Goal: Check status: Check status

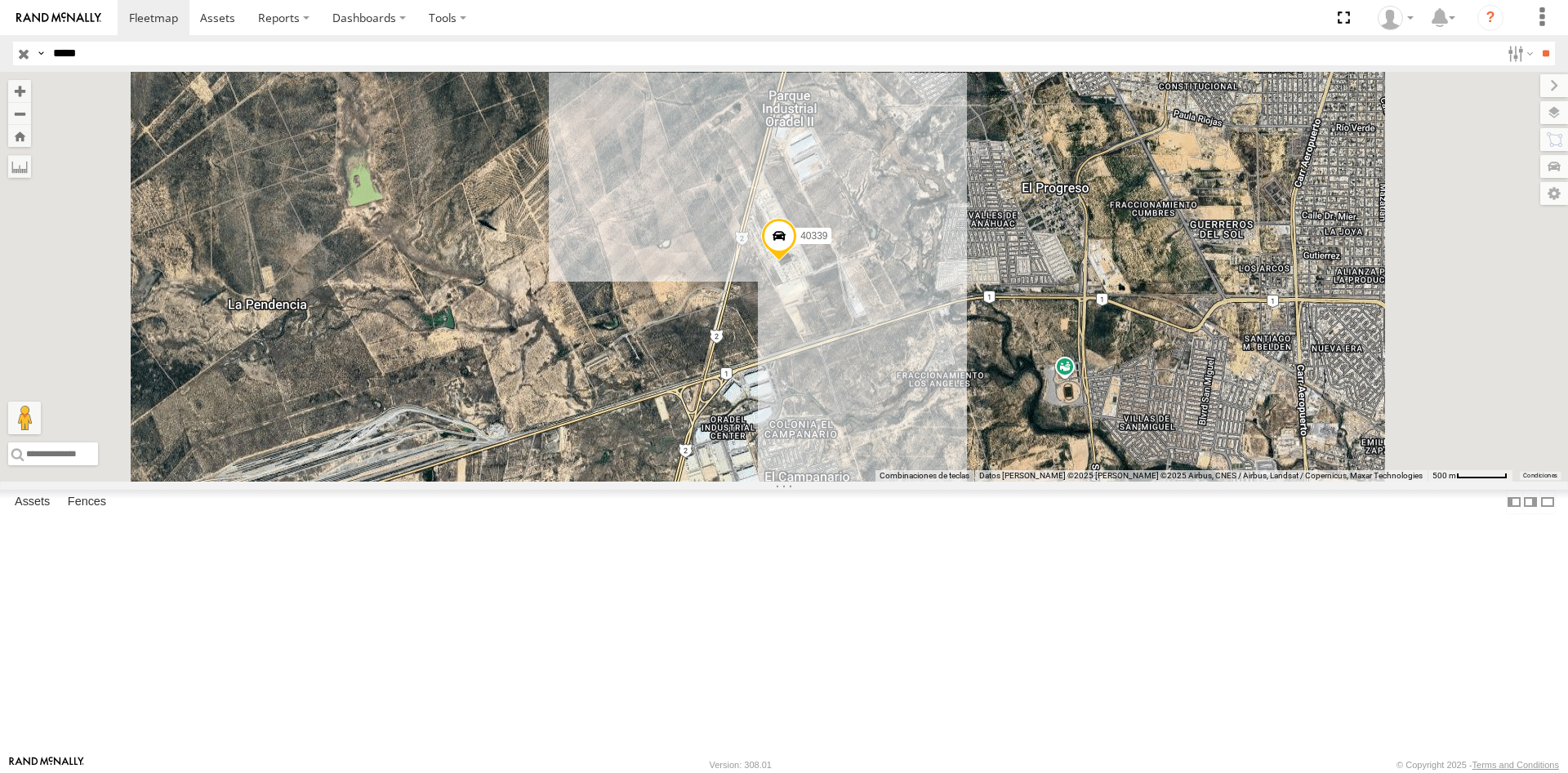
click at [223, 64] on input "*****" at bounding box center [773, 54] width 1454 height 24
click at [1536, 42] on input "**" at bounding box center [1545, 54] width 19 height 24
click at [0, 0] on div "42347" at bounding box center [0, 0] width 0 height 0
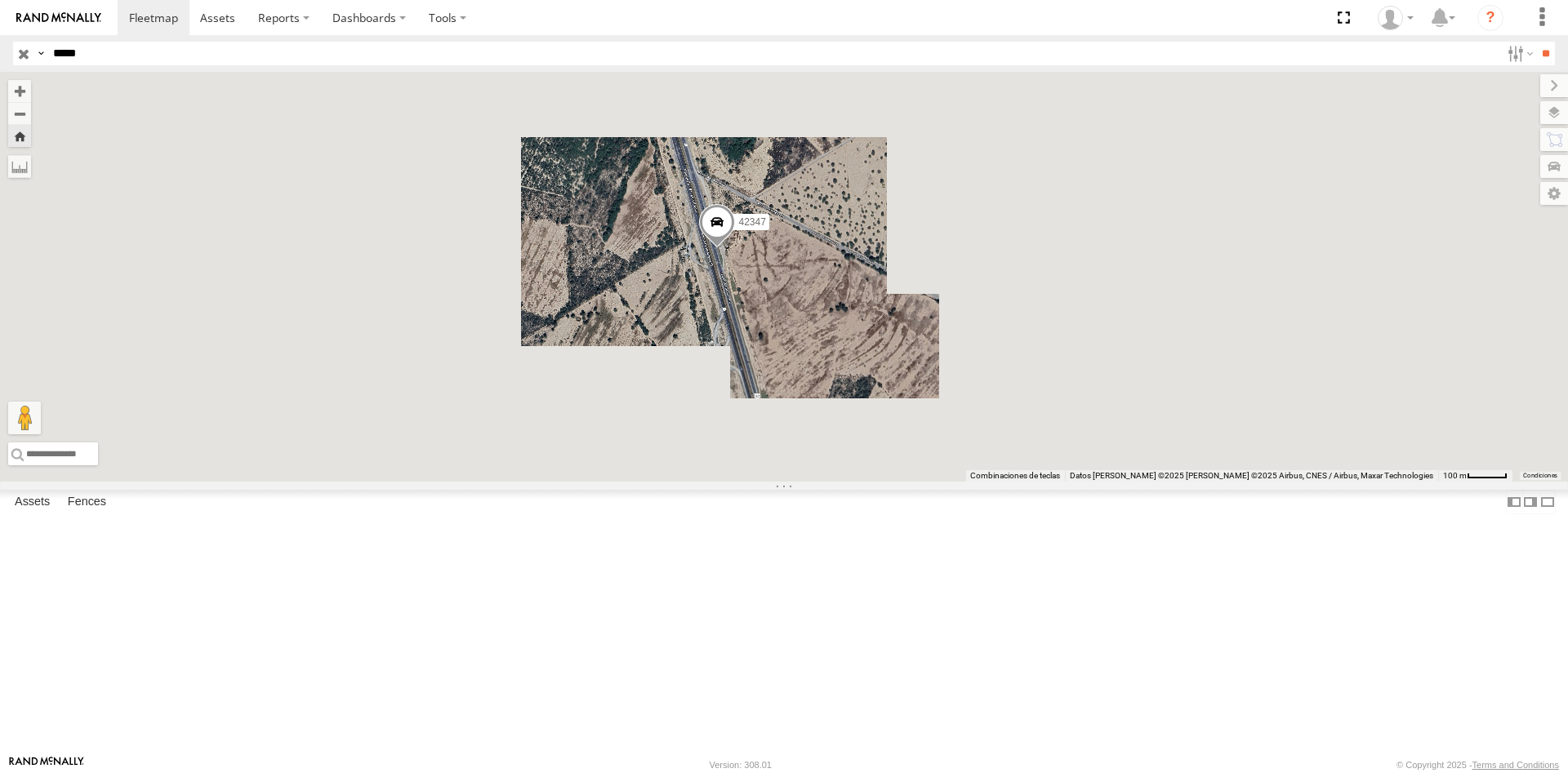
click at [735, 248] on span at bounding box center [717, 226] width 36 height 44
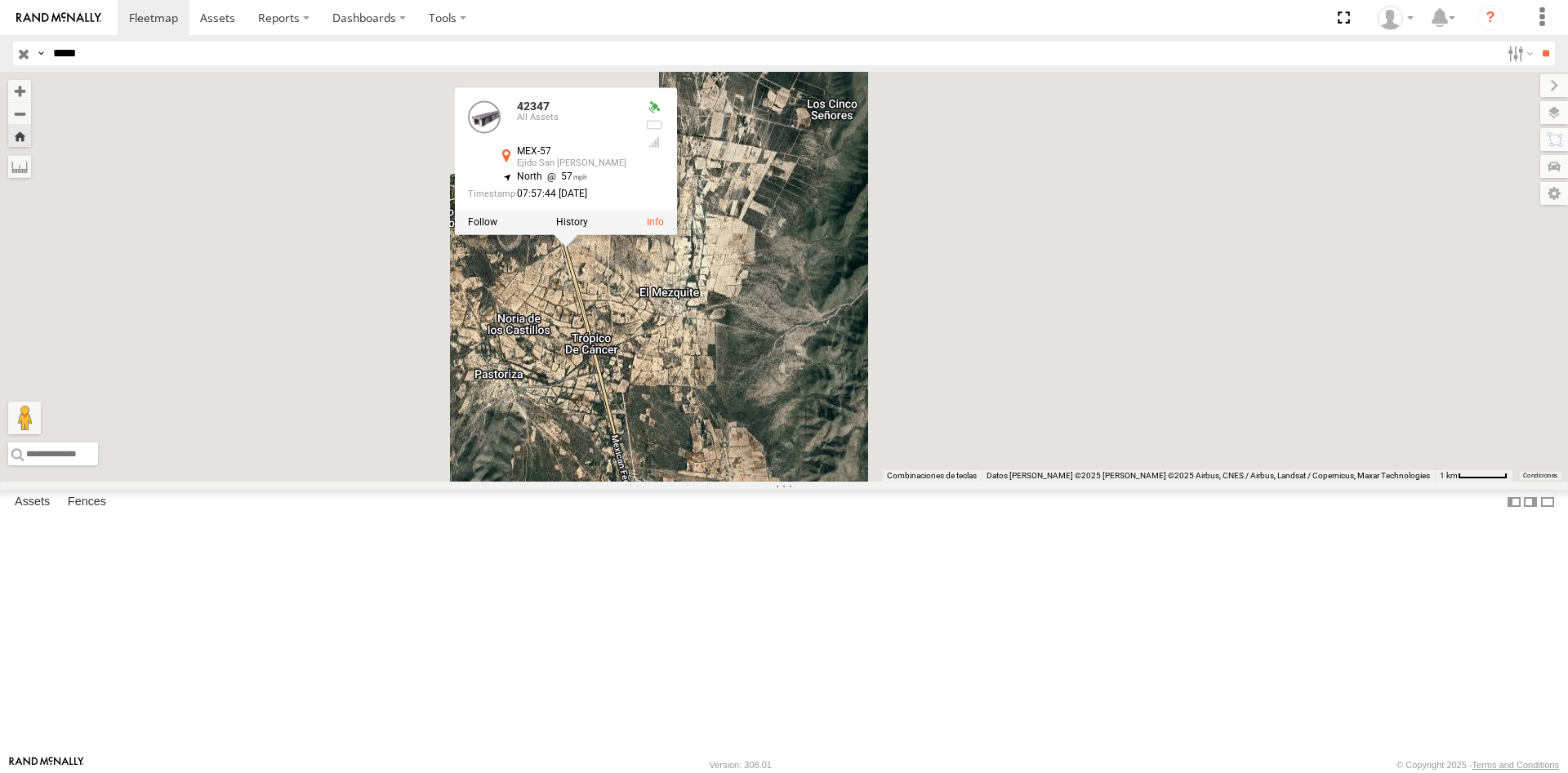
drag, startPoint x: 873, startPoint y: 436, endPoint x: 884, endPoint y: 500, distance: 64.9
click at [884, 482] on div "42347 42347 All Assets MEX-57 Ejido San [PERSON_NAME] 23.46939 , -100.61038 Nor…" at bounding box center [784, 277] width 1568 height 410
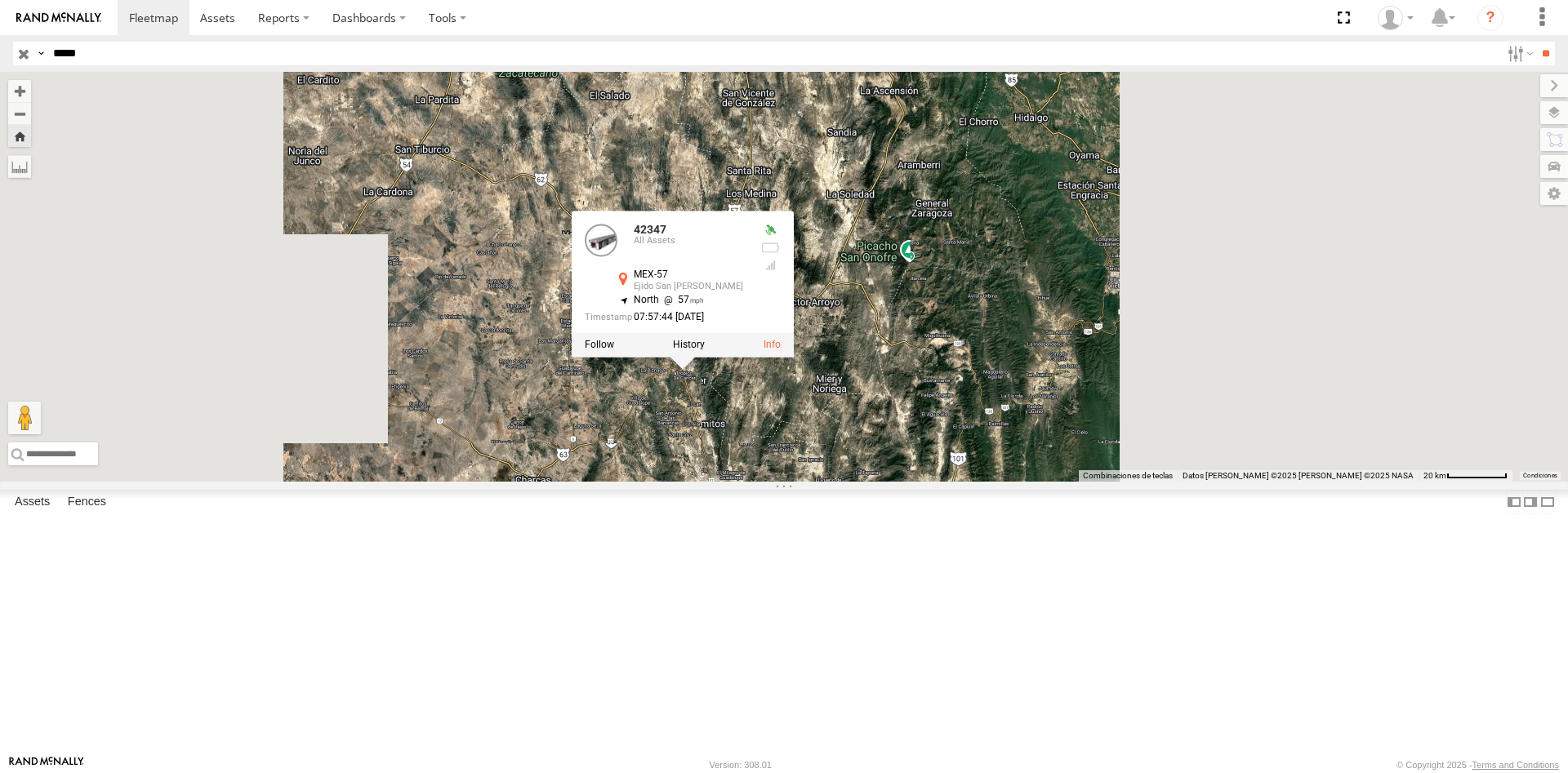
drag, startPoint x: 976, startPoint y: 523, endPoint x: 937, endPoint y: 562, distance: 55.2
click at [937, 482] on div "42347 42347 All Assets MEX-57 Ejido San [PERSON_NAME] 23.46939 , -100.61038 Nor…" at bounding box center [784, 277] width 1568 height 410
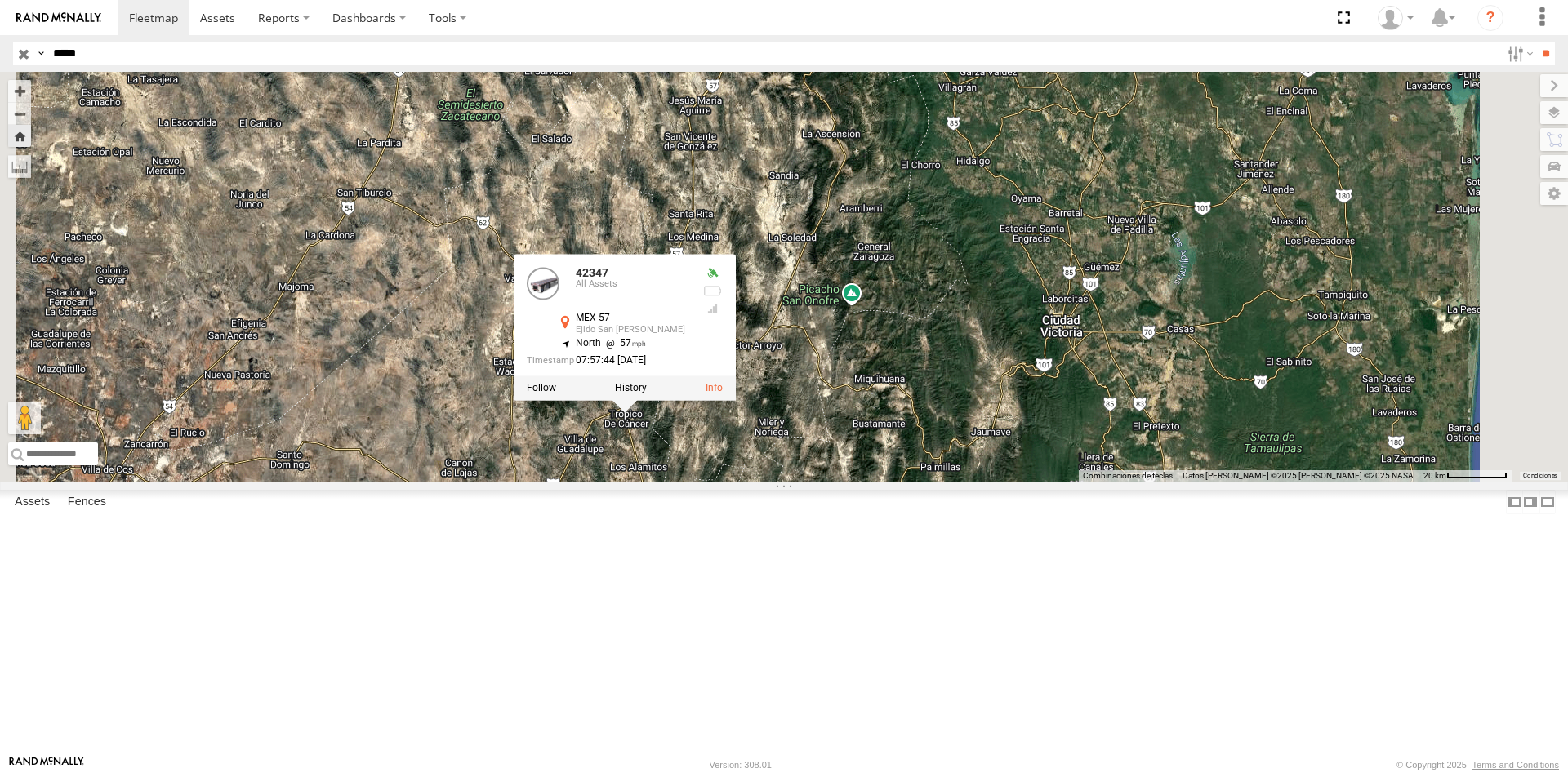
click at [1008, 482] on div "42347 42347 All Assets MEX-57 Ejido San [PERSON_NAME] 23.46939 , -100.61038 Nor…" at bounding box center [784, 277] width 1568 height 410
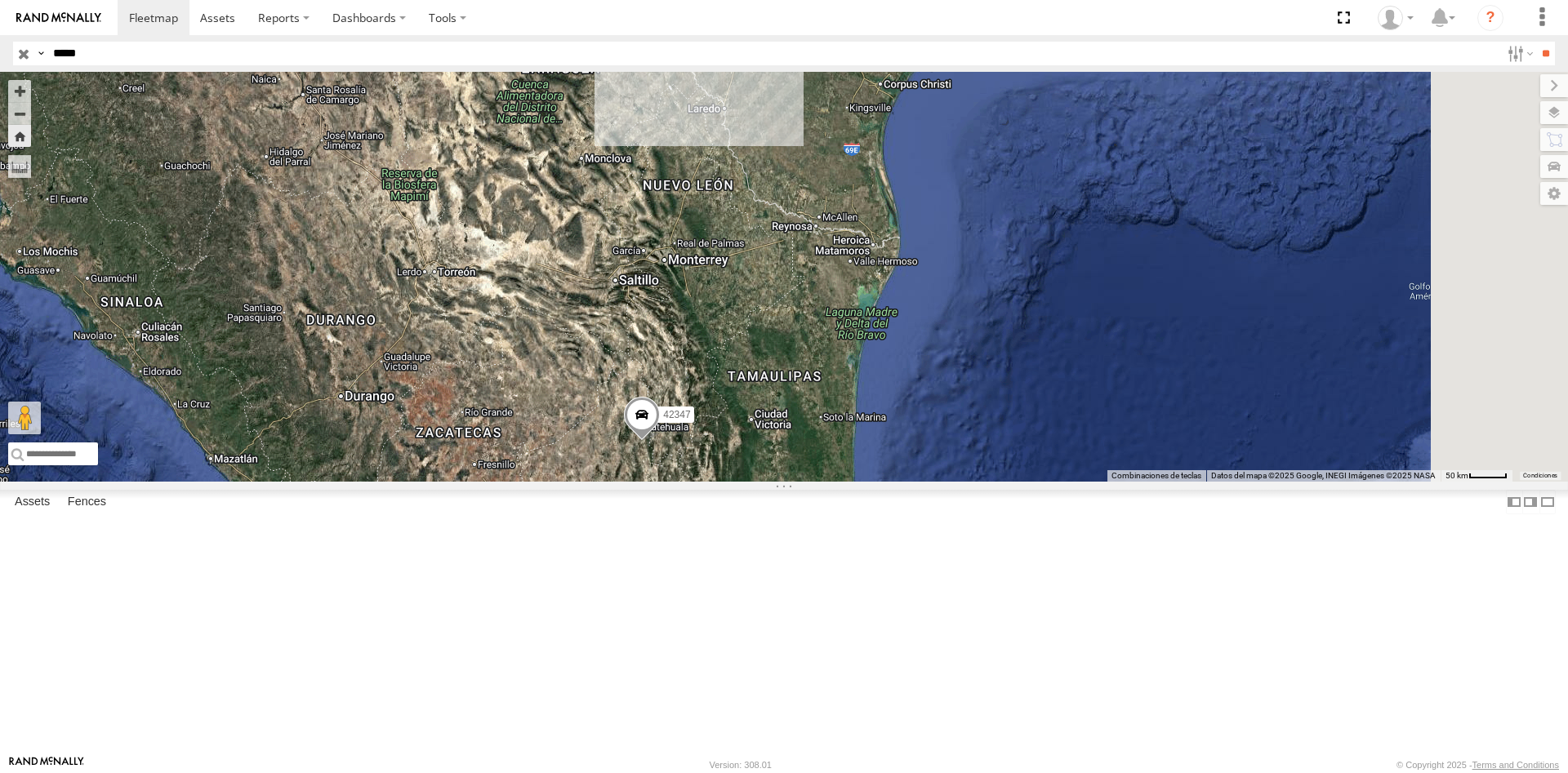
drag, startPoint x: 972, startPoint y: 455, endPoint x: 926, endPoint y: 464, distance: 46.9
click at [926, 464] on div "42347" at bounding box center [784, 277] width 1568 height 410
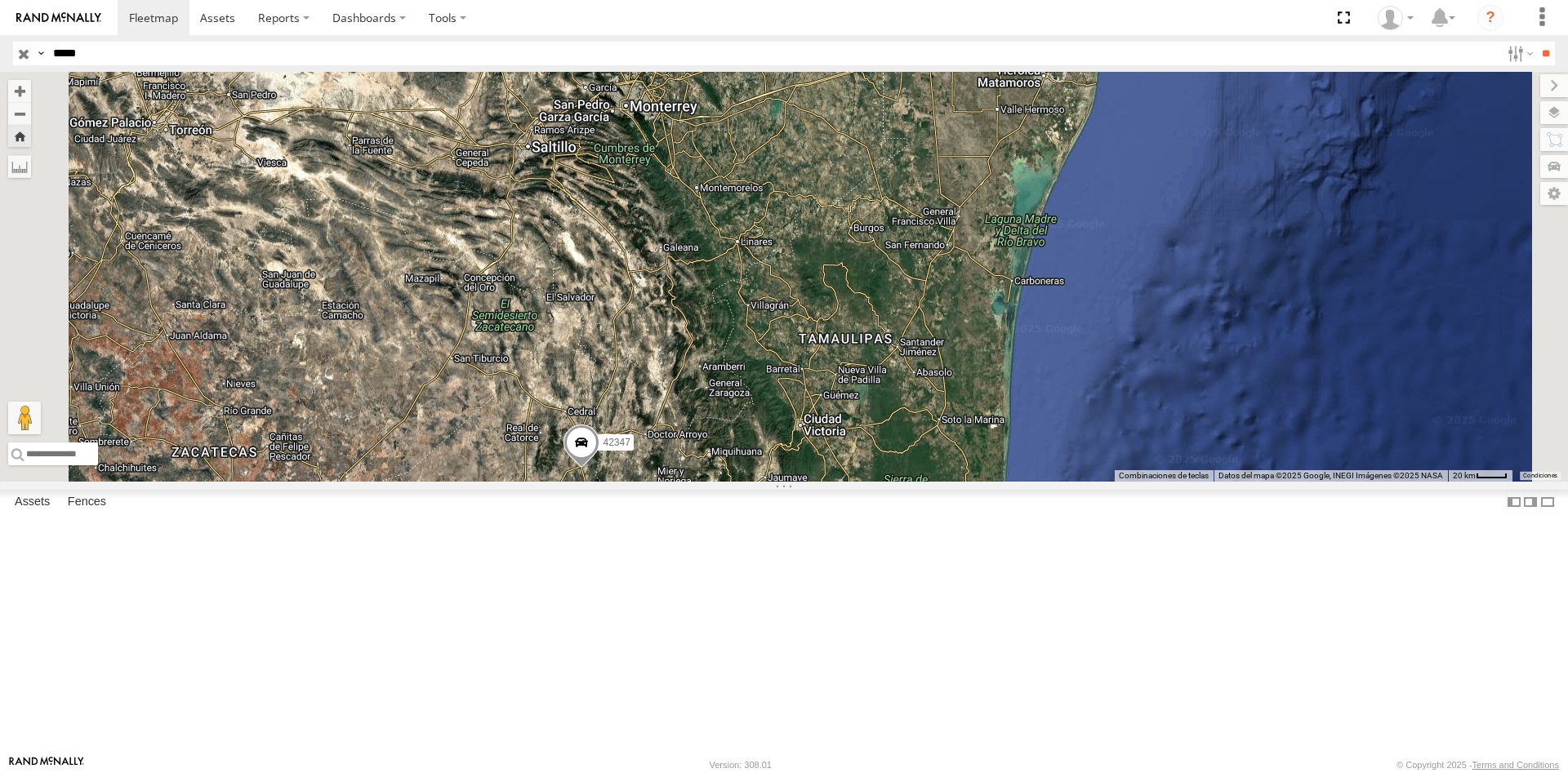
drag, startPoint x: 908, startPoint y: 478, endPoint x: 931, endPoint y: 433, distance: 50.5
click at [931, 435] on div "42347" at bounding box center [784, 277] width 1568 height 410
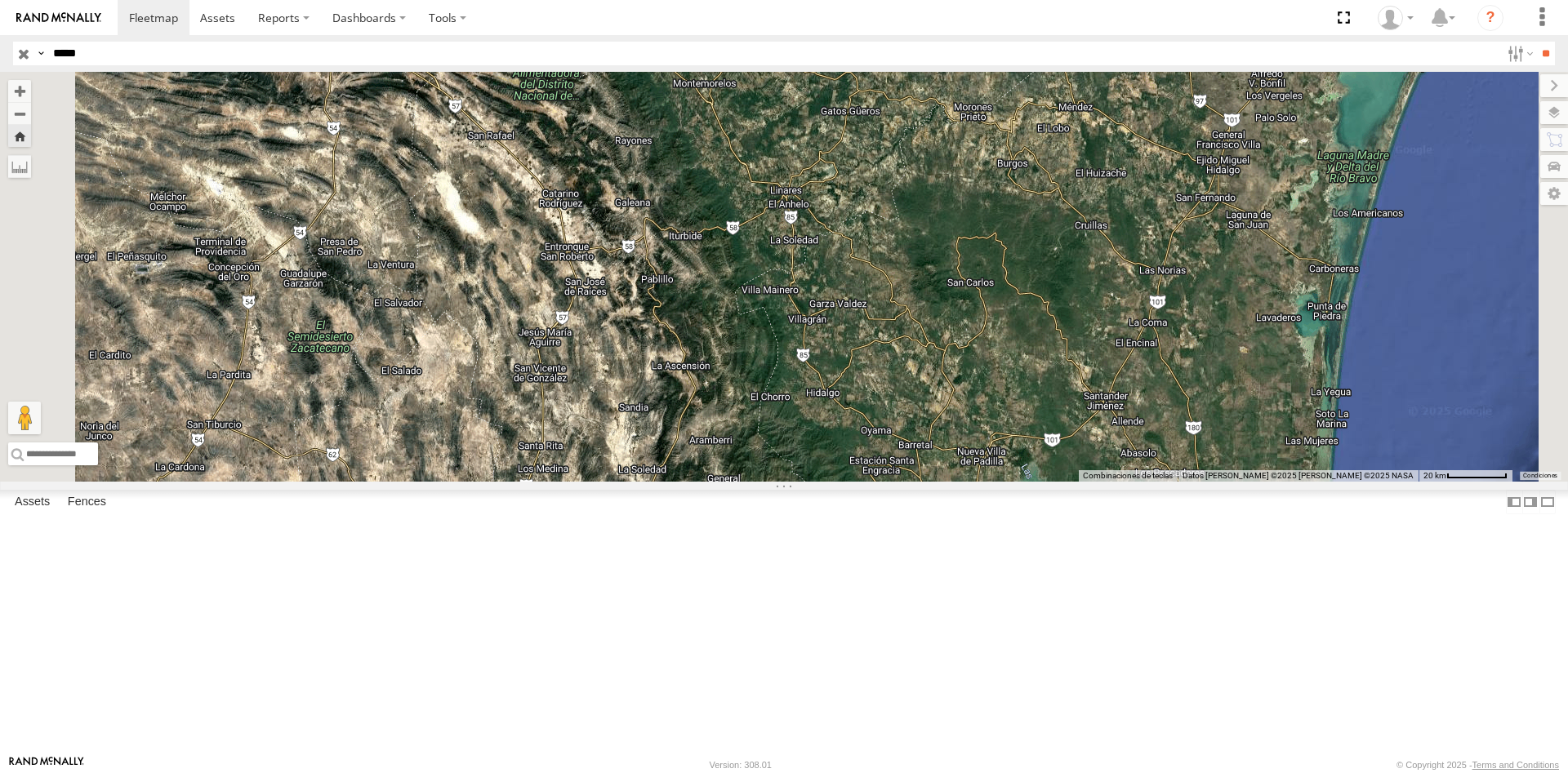
drag, startPoint x: 810, startPoint y: 466, endPoint x: 828, endPoint y: 514, distance: 51.3
click at [829, 482] on div "42347" at bounding box center [784, 277] width 1568 height 410
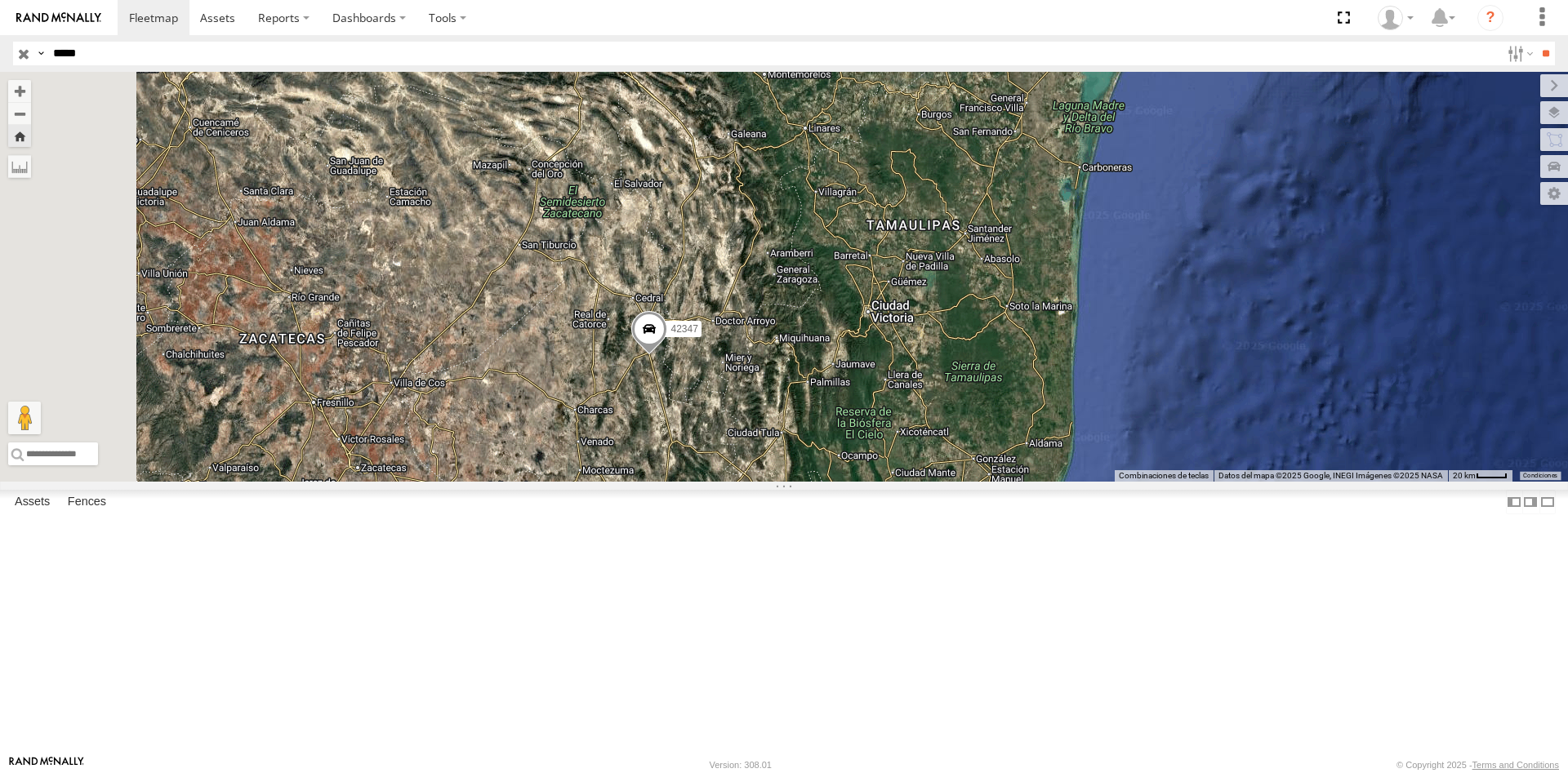
drag, startPoint x: 780, startPoint y: 438, endPoint x: 883, endPoint y: 293, distance: 177.9
click at [884, 291] on div "42347" at bounding box center [784, 277] width 1568 height 410
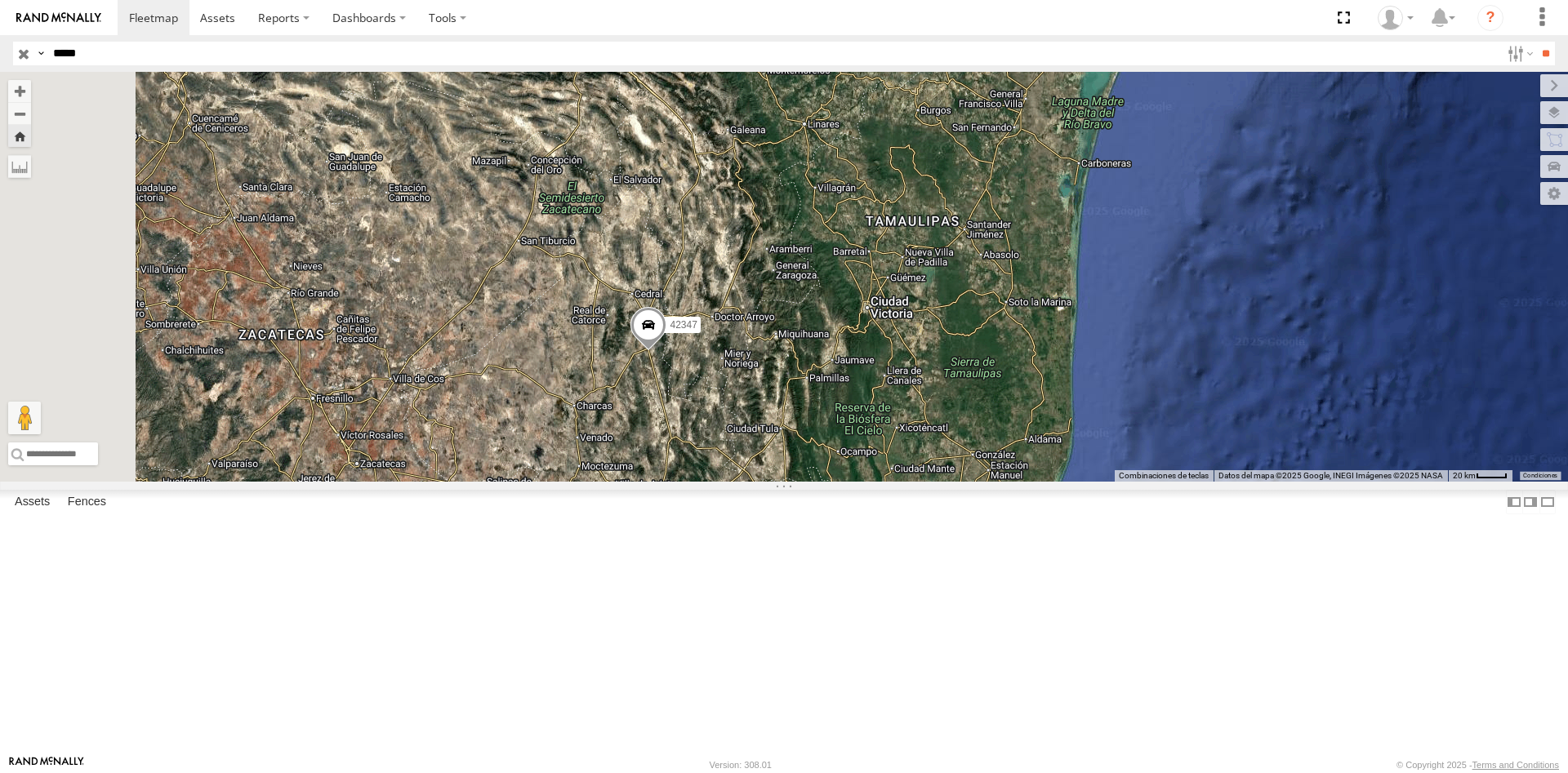
click at [666, 351] on span at bounding box center [648, 329] width 36 height 44
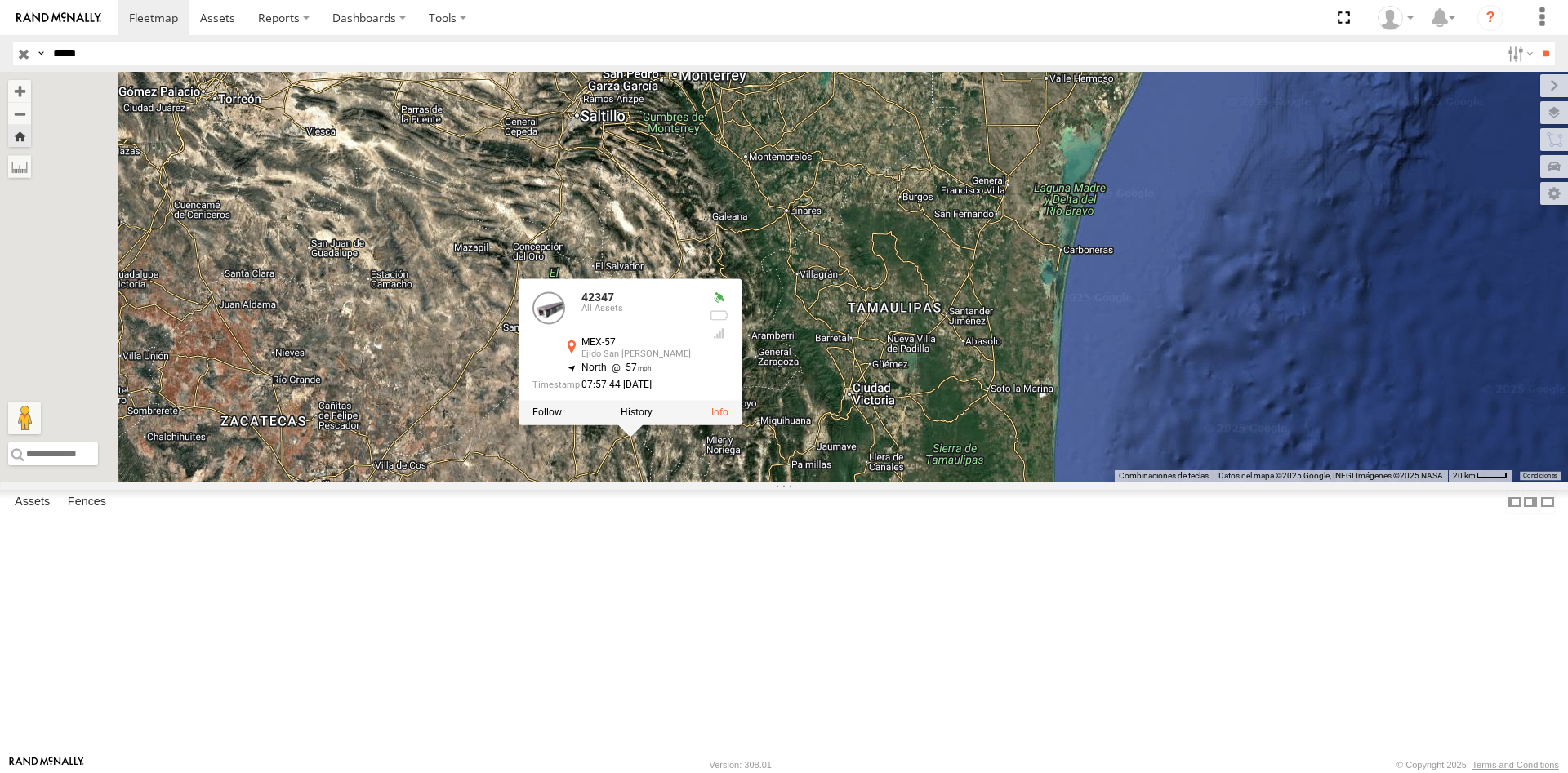
drag, startPoint x: 1006, startPoint y: 325, endPoint x: 986, endPoint y: 410, distance: 87.3
click at [986, 410] on div "42347 42347 All Assets MEX-57 Ejido San [PERSON_NAME] 23.46939 , -100.61038 Nor…" at bounding box center [784, 277] width 1568 height 410
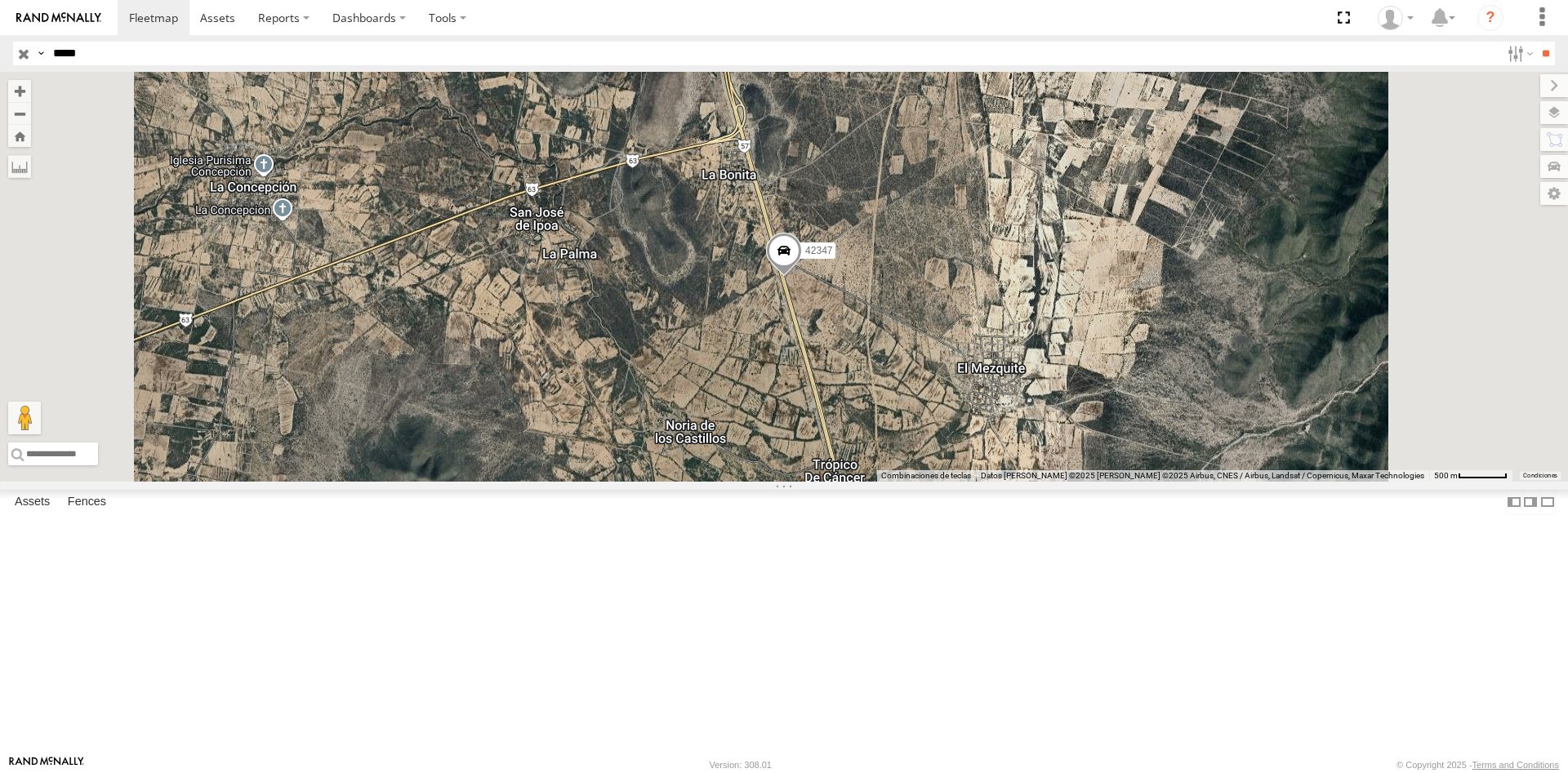
click at [274, 46] on input "*****" at bounding box center [773, 54] width 1454 height 24
click at [1536, 42] on input "**" at bounding box center [1545, 54] width 19 height 24
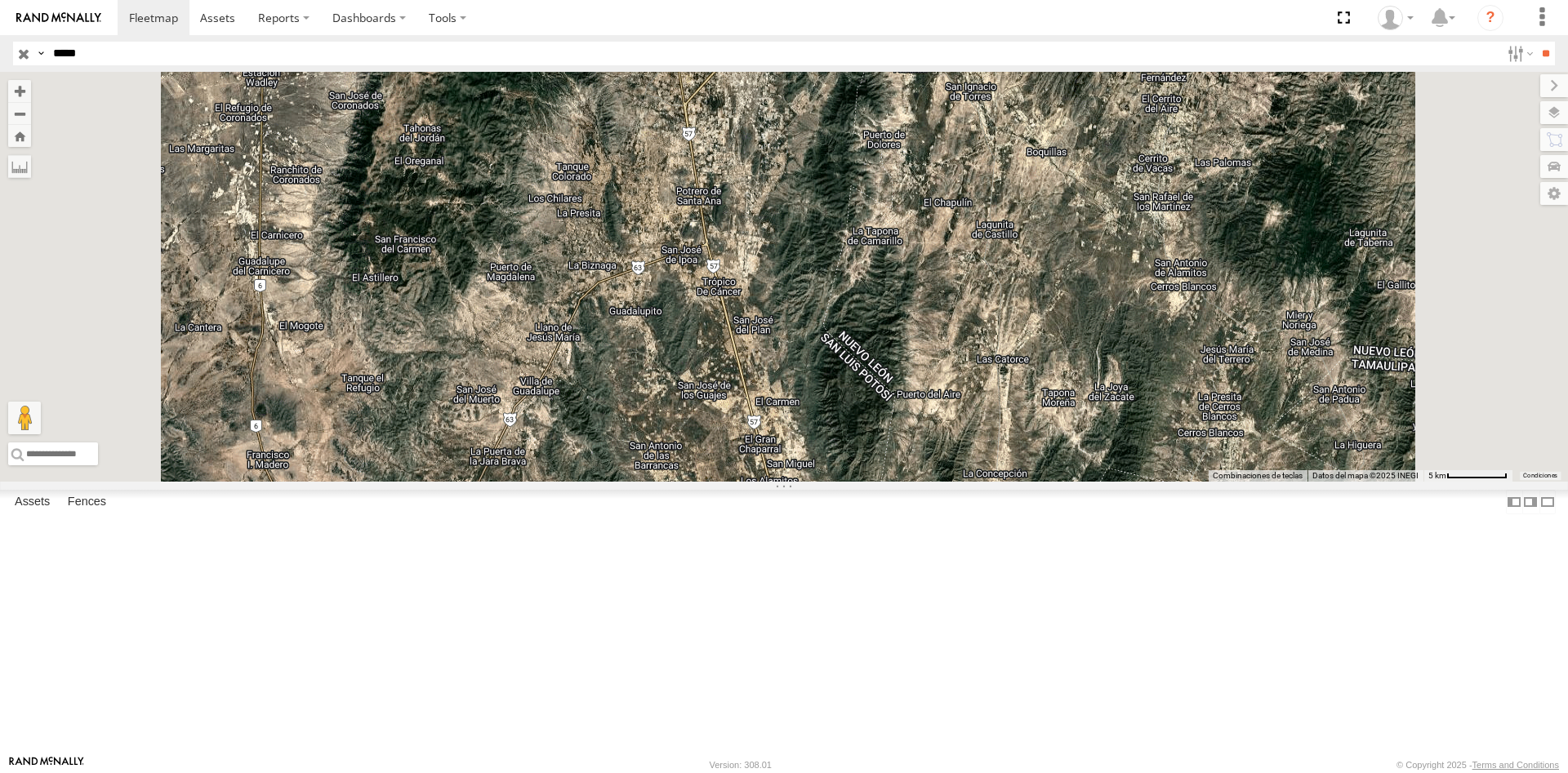
drag, startPoint x: 957, startPoint y: 261, endPoint x: 893, endPoint y: 393, distance: 146.7
click at [894, 392] on div at bounding box center [784, 277] width 1568 height 410
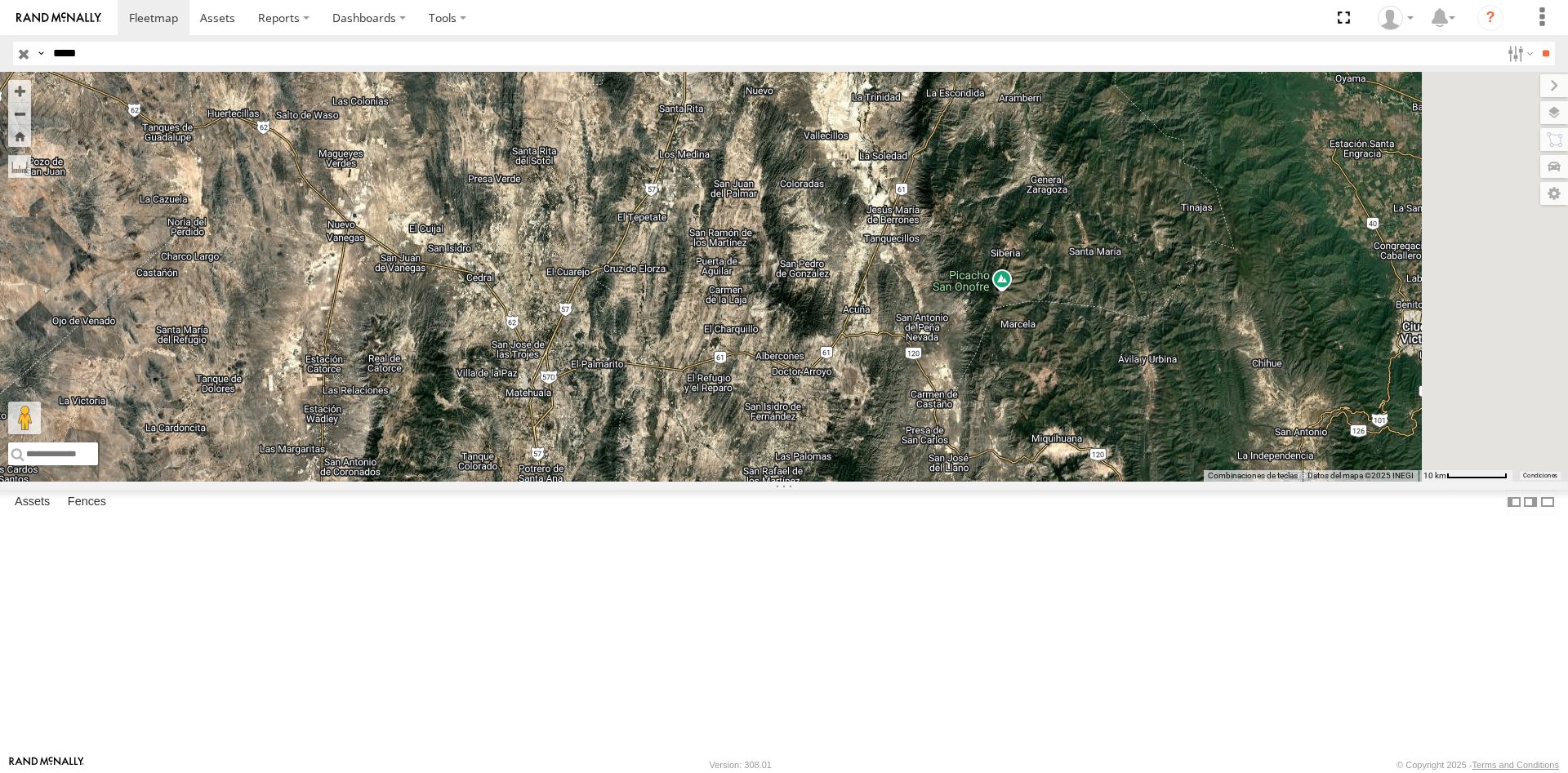
drag, startPoint x: 830, startPoint y: 380, endPoint x: 746, endPoint y: 469, distance: 122.4
click at [749, 467] on div at bounding box center [784, 277] width 1568 height 410
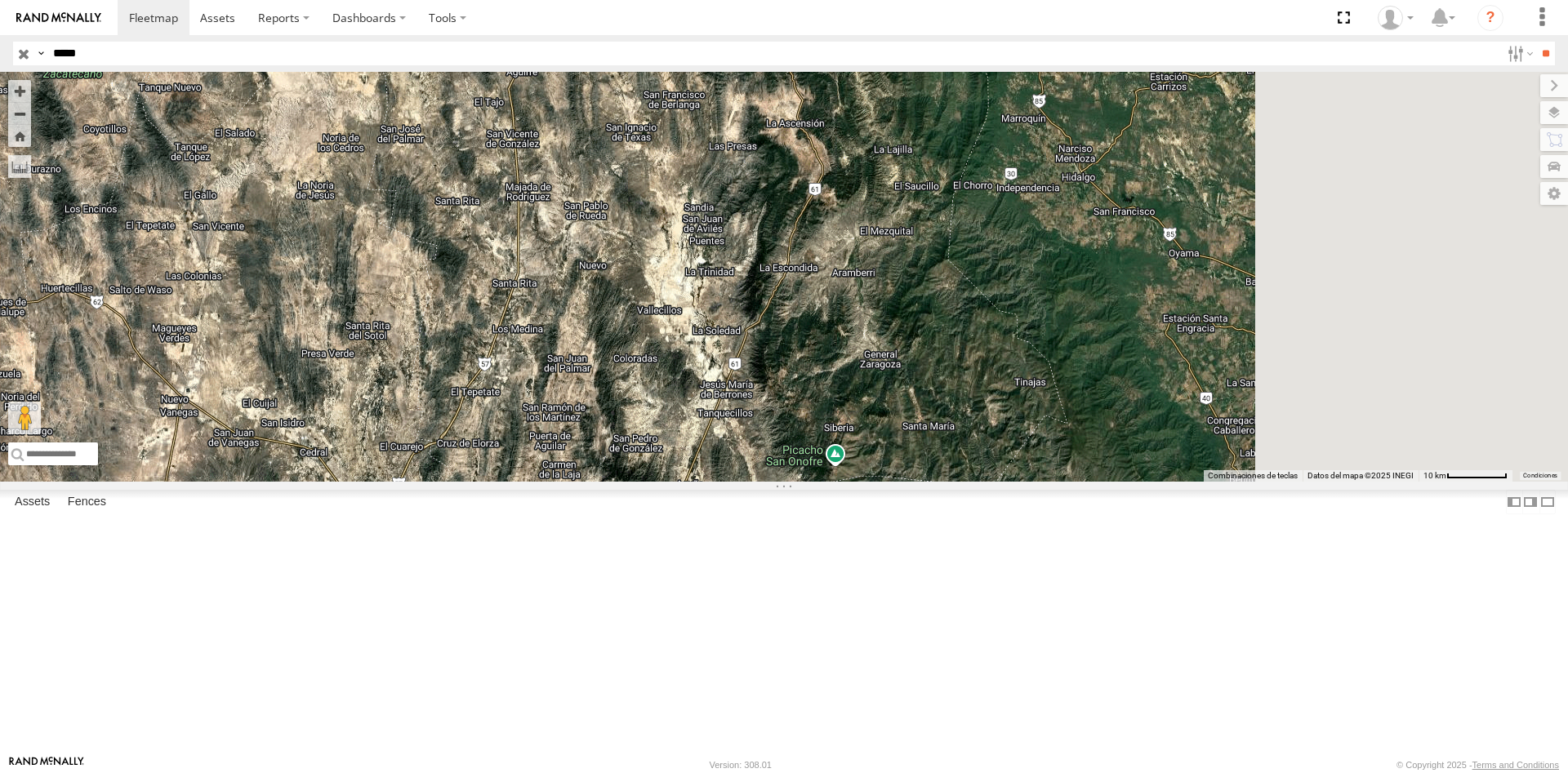
drag, startPoint x: 779, startPoint y: 365, endPoint x: 794, endPoint y: 473, distance: 109.0
click at [794, 473] on div at bounding box center [784, 277] width 1568 height 410
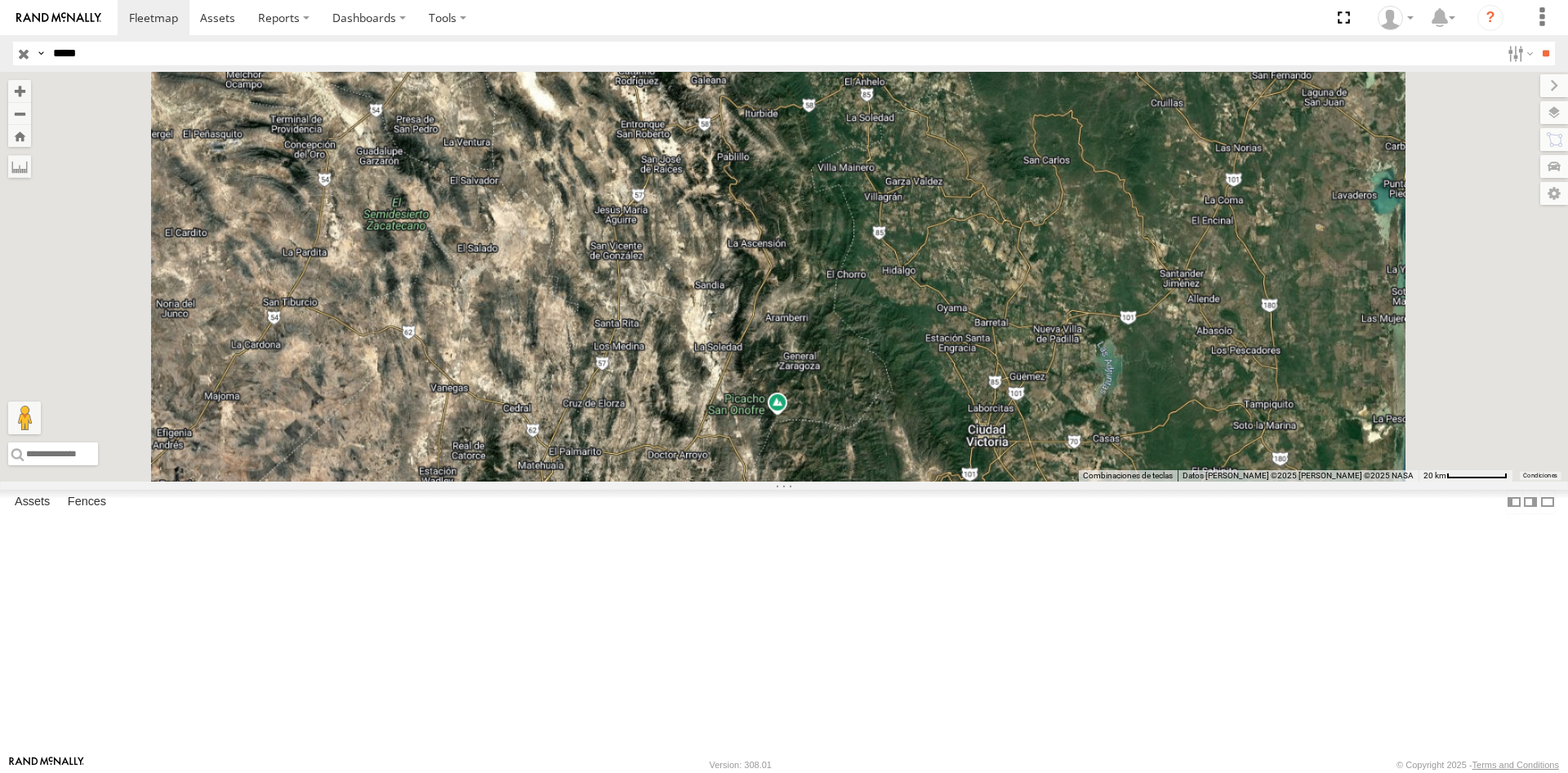
drag, startPoint x: 899, startPoint y: 279, endPoint x: 882, endPoint y: 342, distance: 65.3
click at [882, 342] on div at bounding box center [784, 277] width 1568 height 410
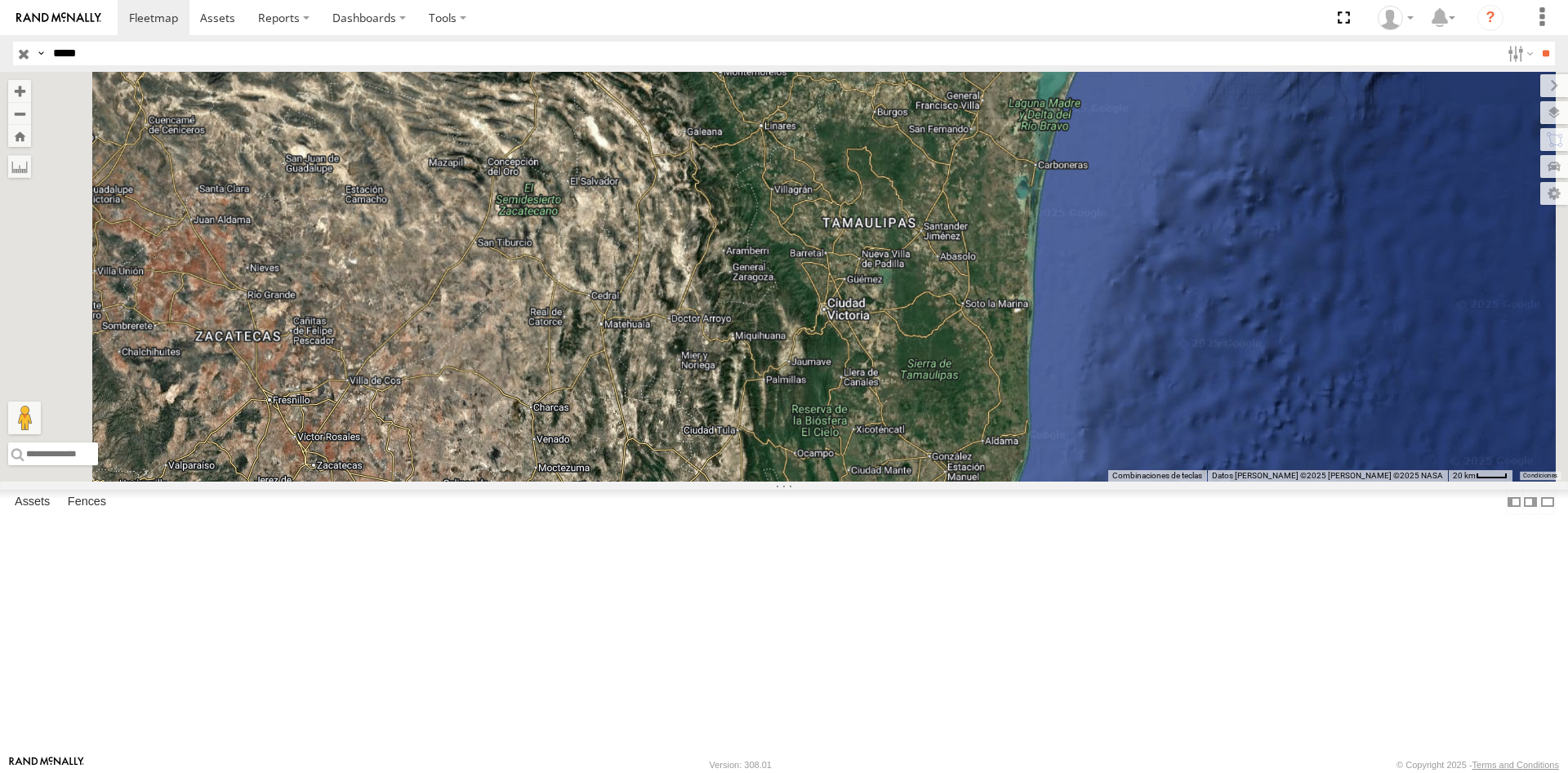
drag, startPoint x: 924, startPoint y: 177, endPoint x: 888, endPoint y: 308, distance: 135.9
click at [888, 308] on div at bounding box center [784, 277] width 1568 height 410
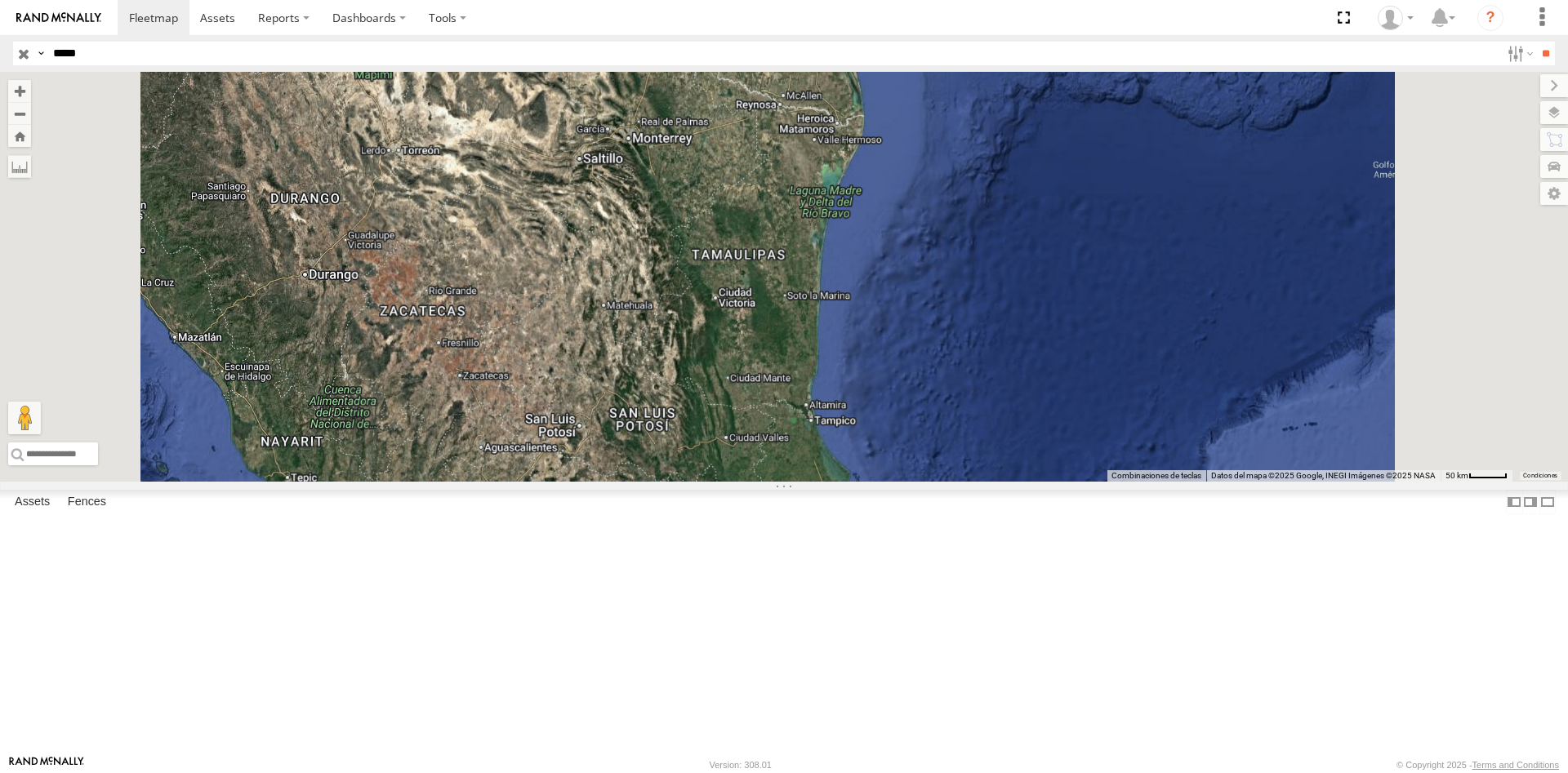
drag, startPoint x: 873, startPoint y: 149, endPoint x: 847, endPoint y: 242, distance: 96.6
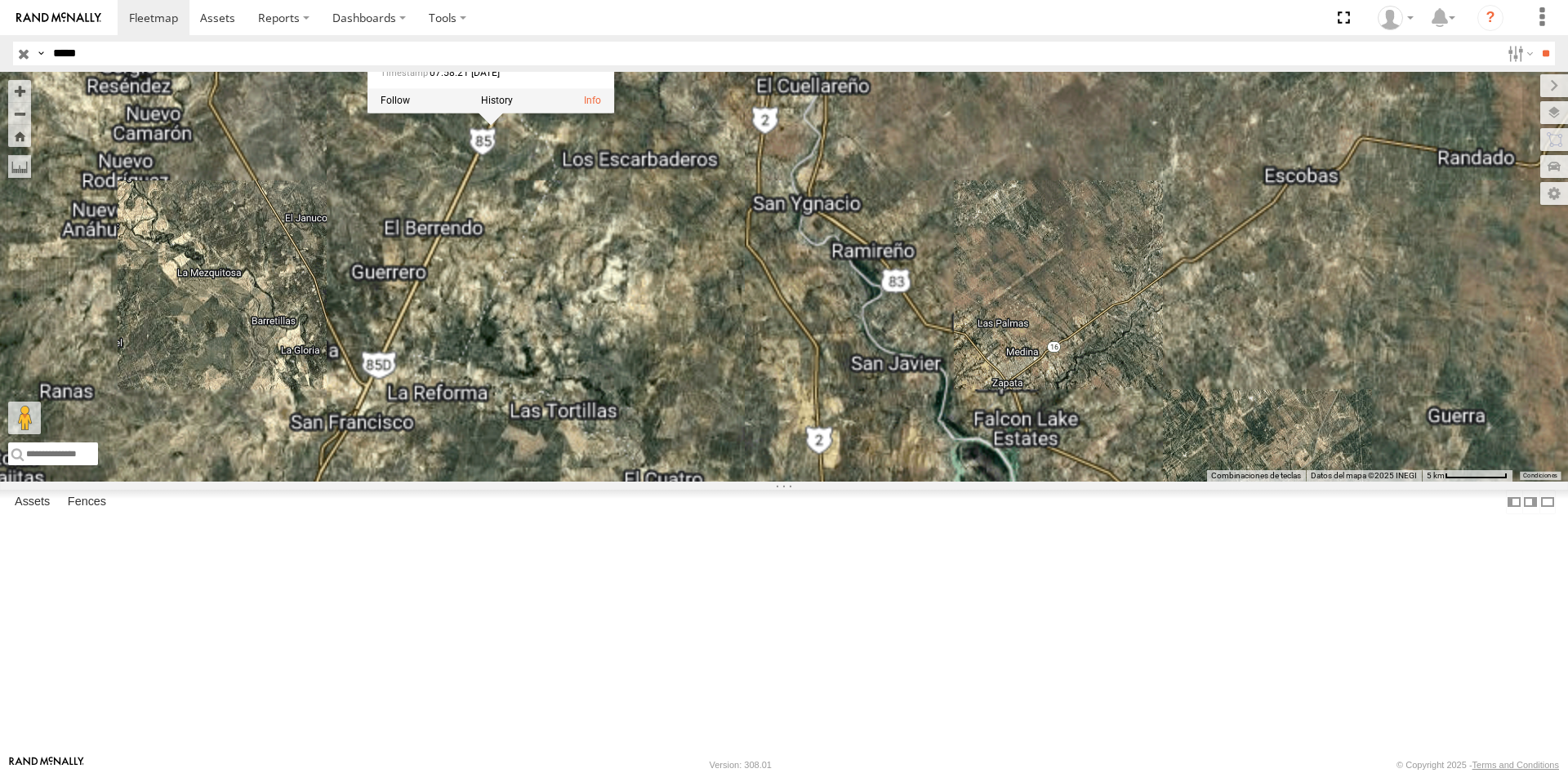
click at [737, 340] on div "40444 40444 All Assets MEX-85 Anáhuac 27.10043 , -99.70566 [GEOGRAPHIC_DATA] 27…" at bounding box center [784, 277] width 1568 height 410
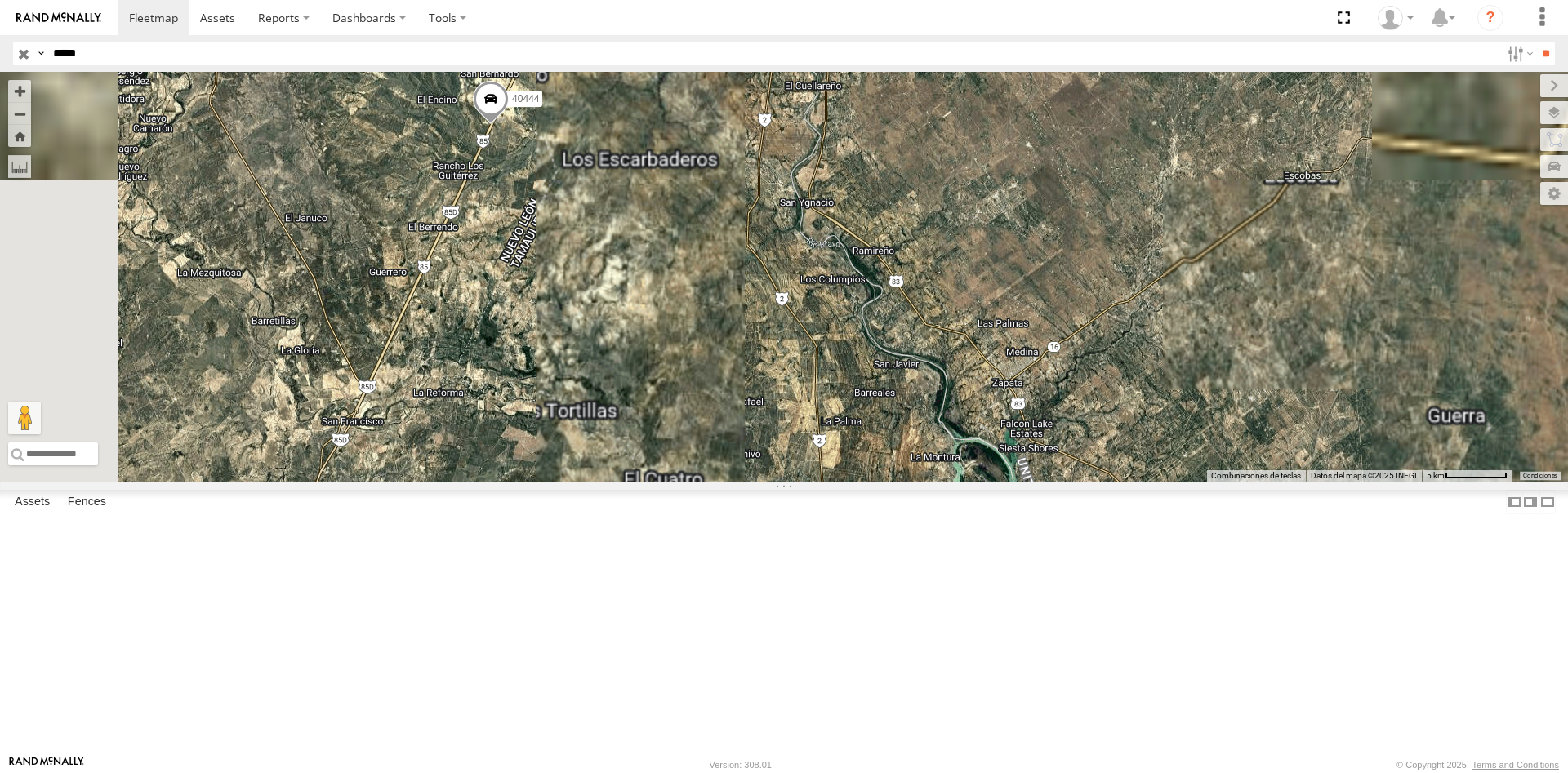
drag, startPoint x: 736, startPoint y: 322, endPoint x: 753, endPoint y: 389, distance: 69.1
click at [753, 389] on div "40444" at bounding box center [784, 277] width 1568 height 410
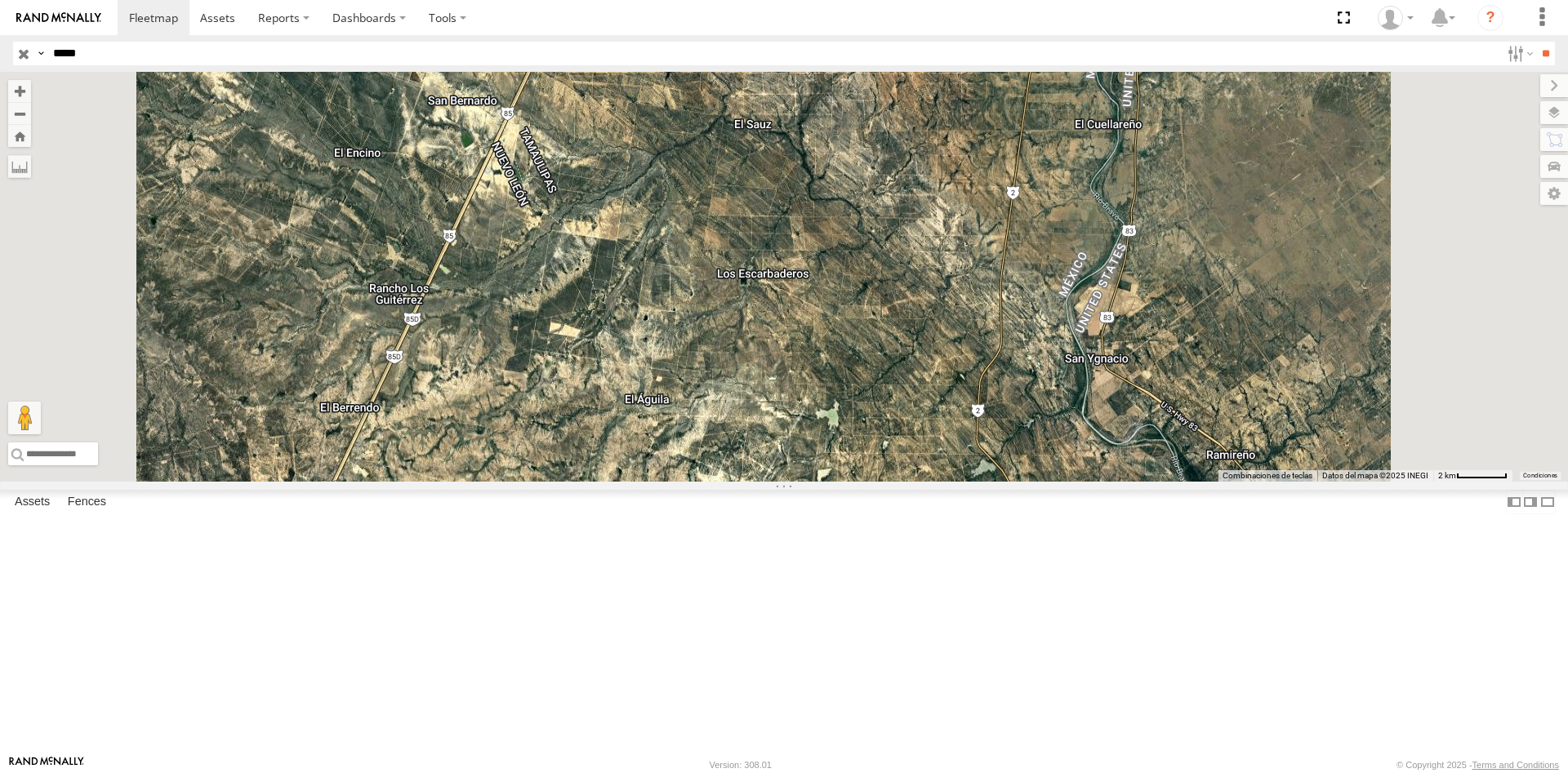
click at [324, 52] on input "*****" at bounding box center [773, 54] width 1454 height 24
click at [1536, 42] on input "**" at bounding box center [1545, 54] width 19 height 24
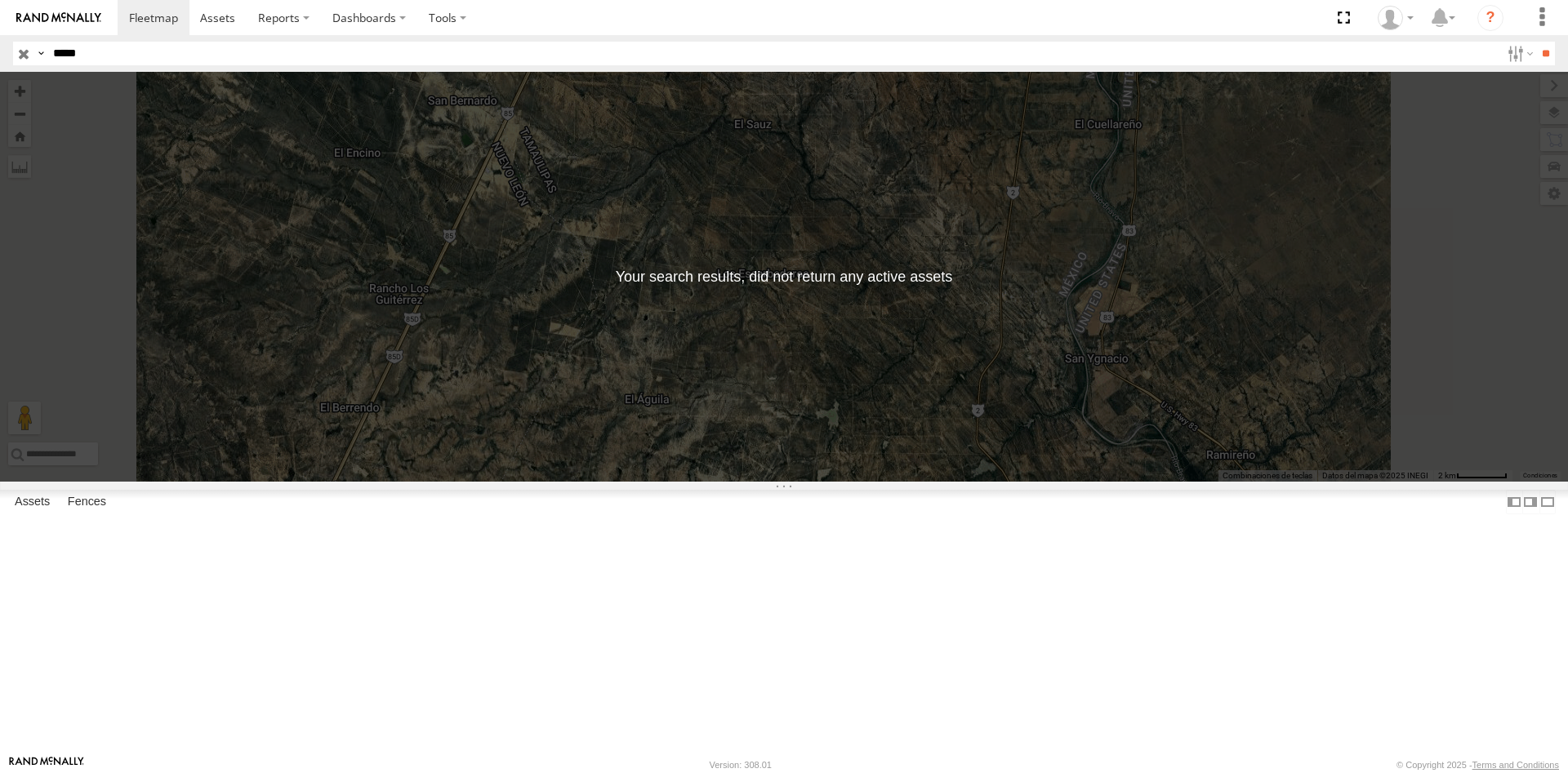
click at [408, 47] on input "*****" at bounding box center [773, 54] width 1454 height 24
type input "*"
click at [1536, 42] on input "**" at bounding box center [1545, 54] width 19 height 24
click at [475, 46] on input "*****" at bounding box center [773, 54] width 1454 height 24
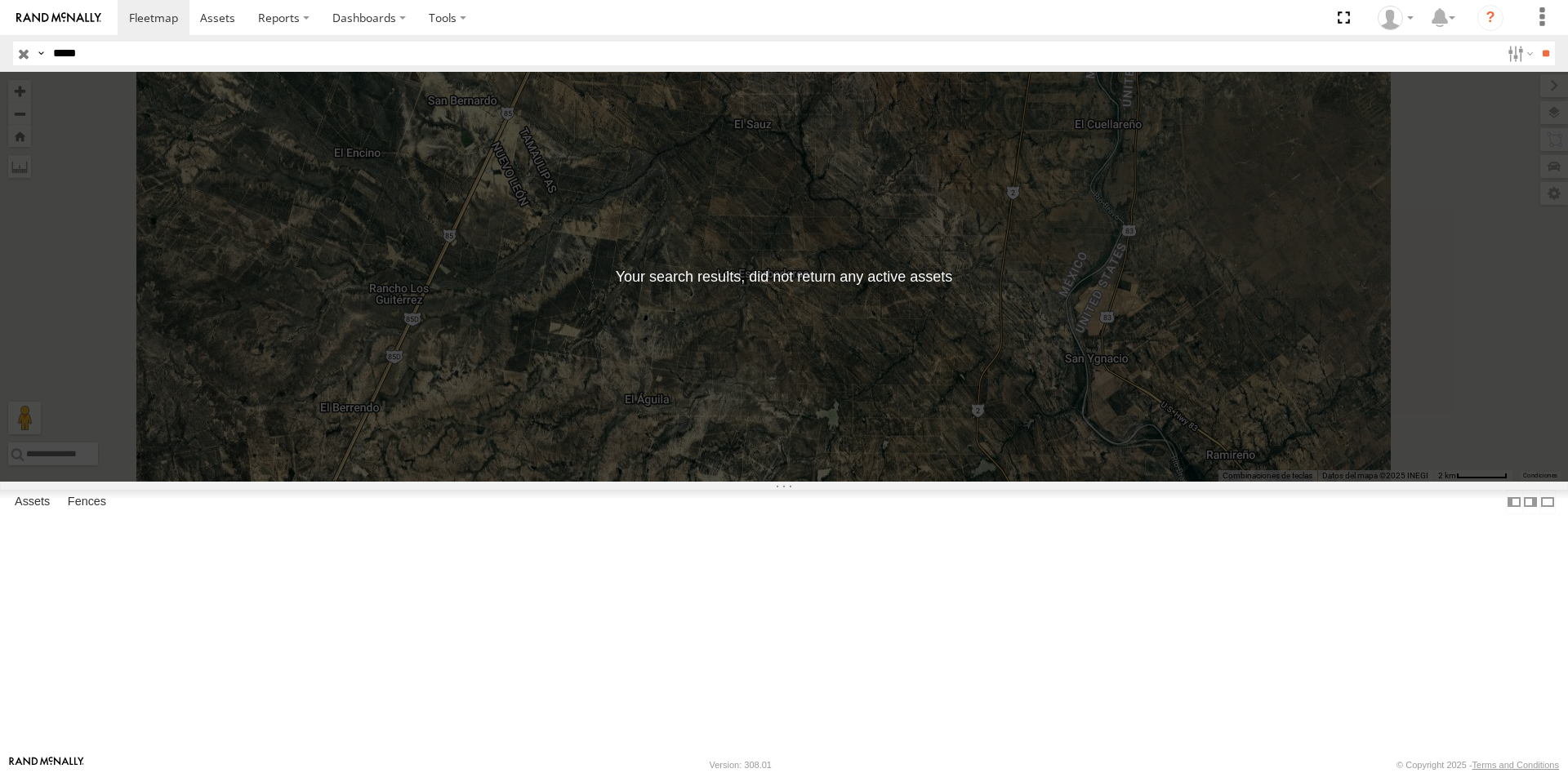
click at [475, 46] on input "*****" at bounding box center [773, 54] width 1454 height 24
type input "*****"
click at [1536, 42] on input "**" at bounding box center [1545, 54] width 19 height 24
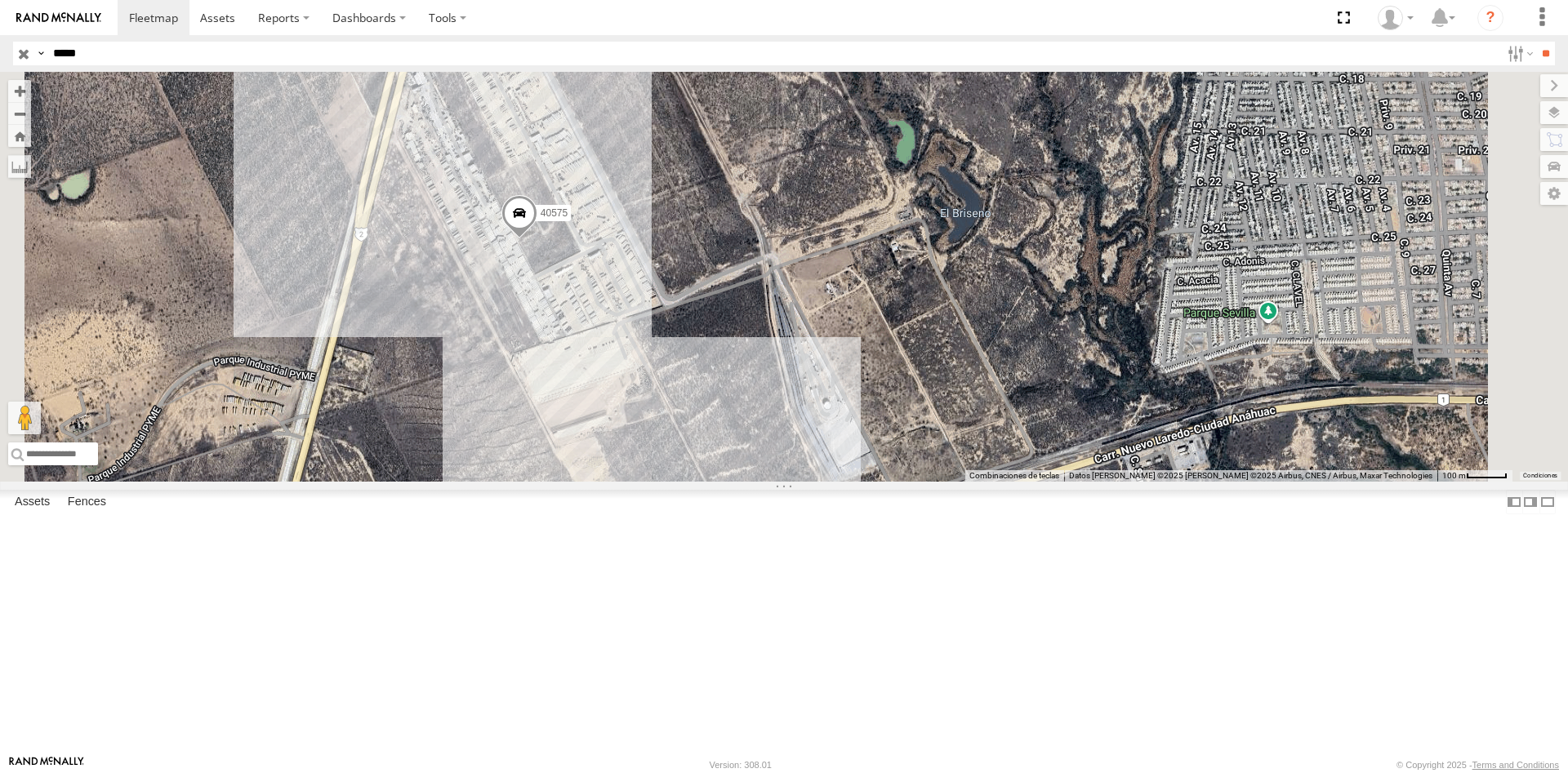
drag, startPoint x: 769, startPoint y: 340, endPoint x: 799, endPoint y: 388, distance: 56.6
click at [799, 388] on div "40575" at bounding box center [784, 277] width 1568 height 410
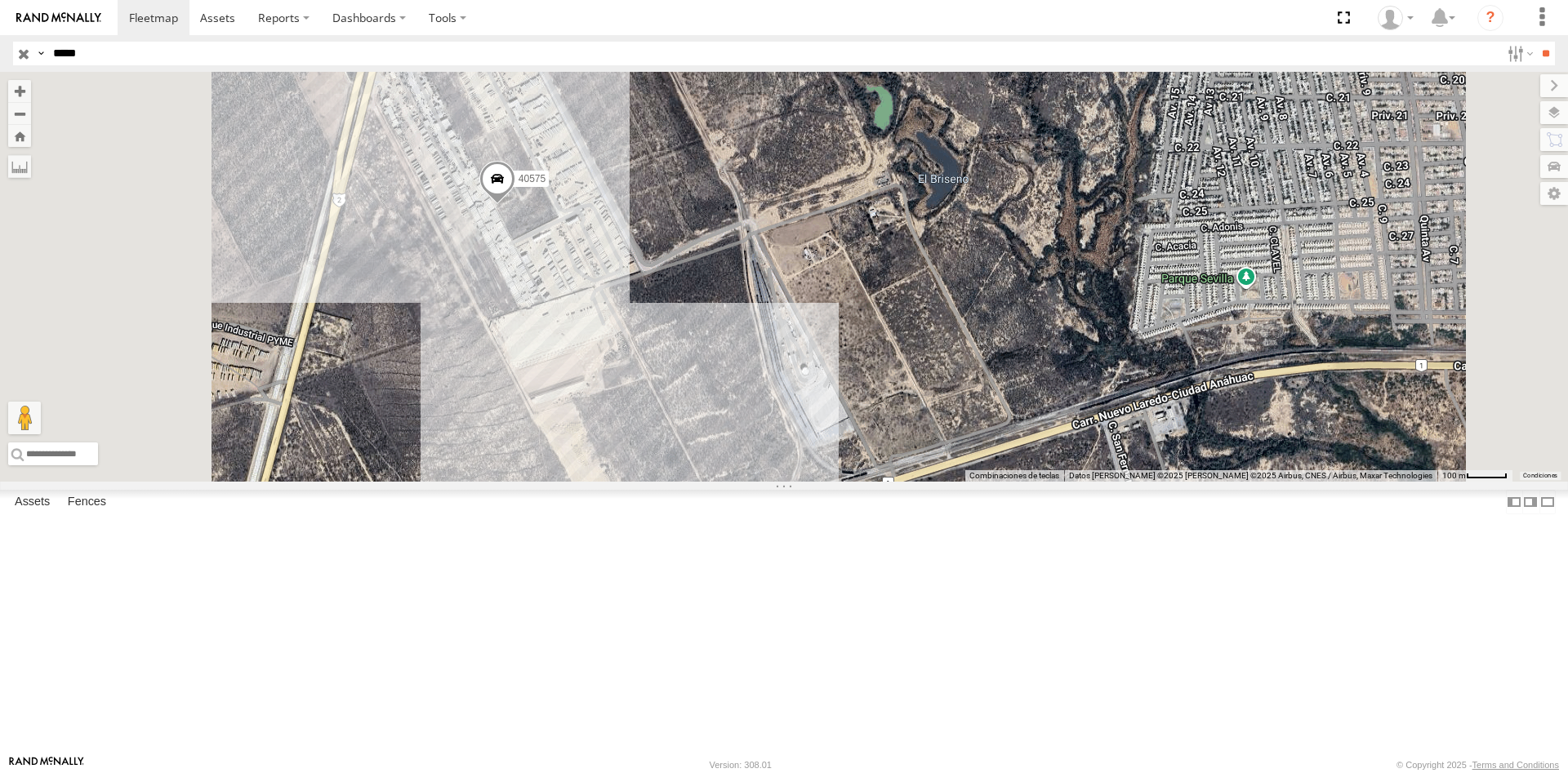
drag, startPoint x: 837, startPoint y: 345, endPoint x: 897, endPoint y: 419, distance: 95.3
click at [907, 419] on div "40575" at bounding box center [784, 277] width 1568 height 410
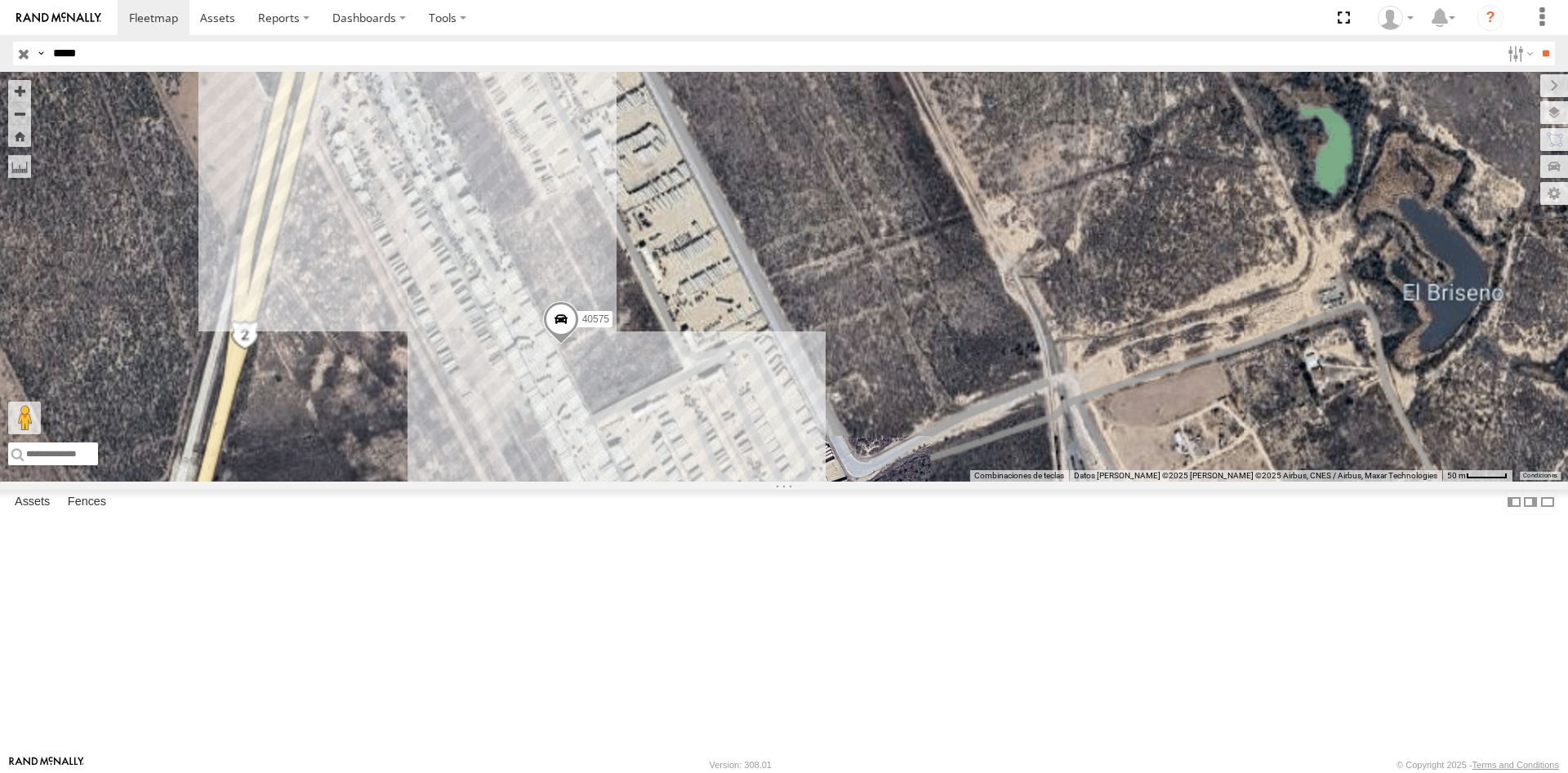
drag, startPoint x: 798, startPoint y: 375, endPoint x: 791, endPoint y: 341, distance: 34.7
click at [791, 341] on div "40575" at bounding box center [784, 277] width 1568 height 410
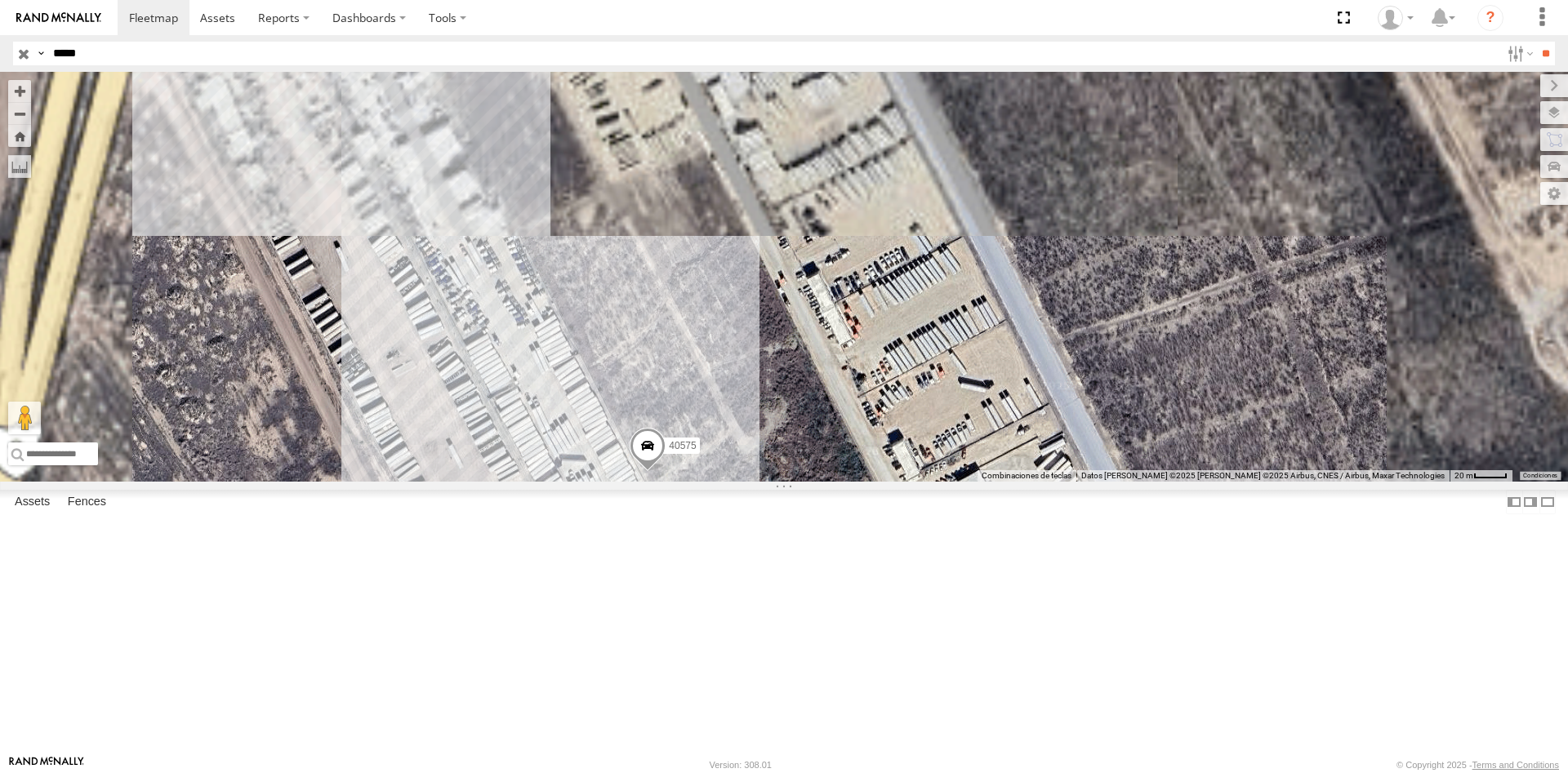
drag, startPoint x: 780, startPoint y: 345, endPoint x: 772, endPoint y: 331, distance: 16.1
click at [772, 331] on div "40575" at bounding box center [784, 277] width 1568 height 410
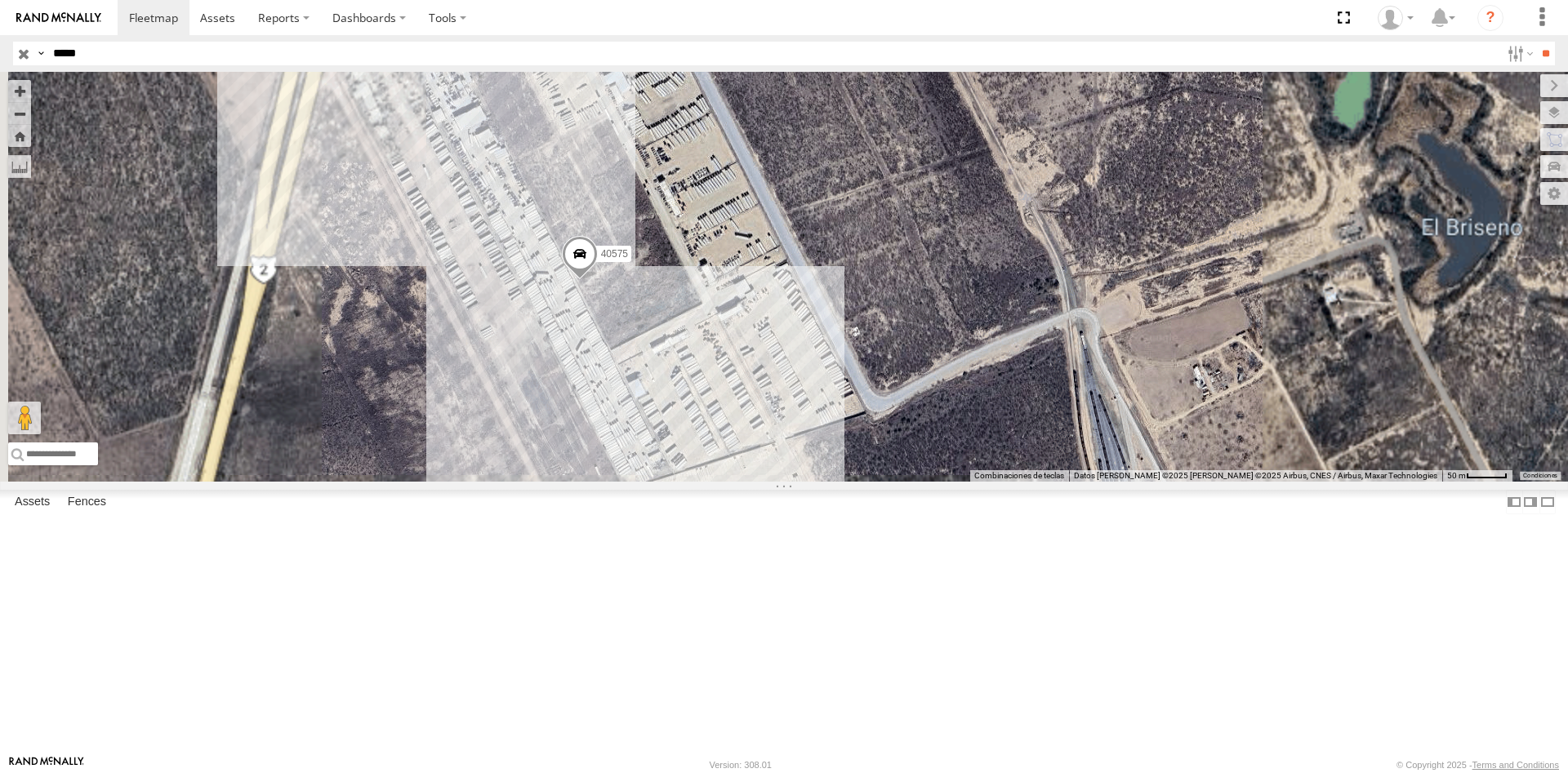
drag, startPoint x: 769, startPoint y: 369, endPoint x: 802, endPoint y: 434, distance: 72.9
click at [801, 434] on div "40575" at bounding box center [784, 277] width 1568 height 410
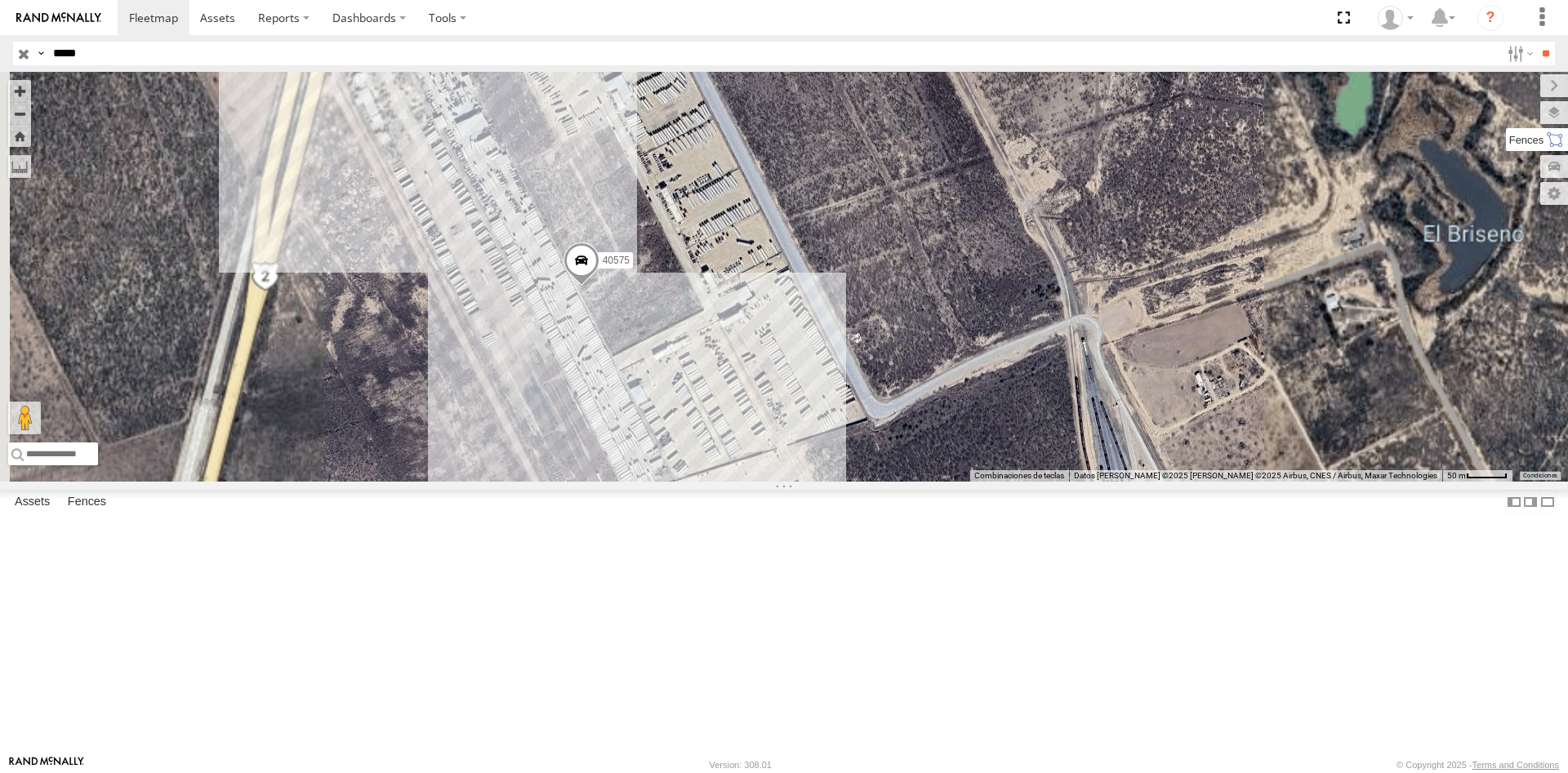
click at [1506, 140] on label at bounding box center [1537, 139] width 62 height 23
click at [0, 0] on div at bounding box center [0, 0] width 0 height 0
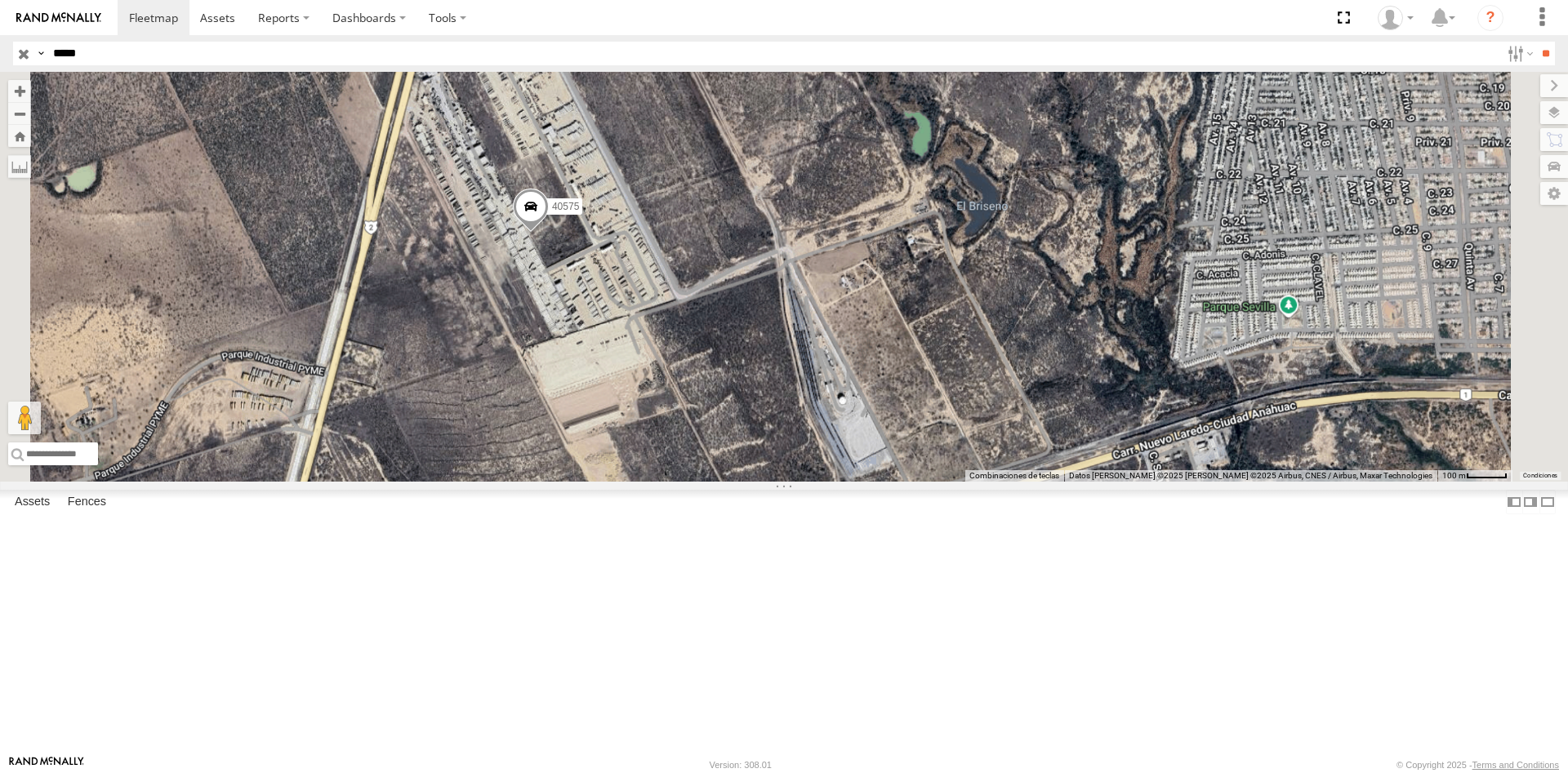
drag, startPoint x: 685, startPoint y: 304, endPoint x: 707, endPoint y: 328, distance: 32.6
click at [707, 328] on div "40575" at bounding box center [784, 277] width 1568 height 410
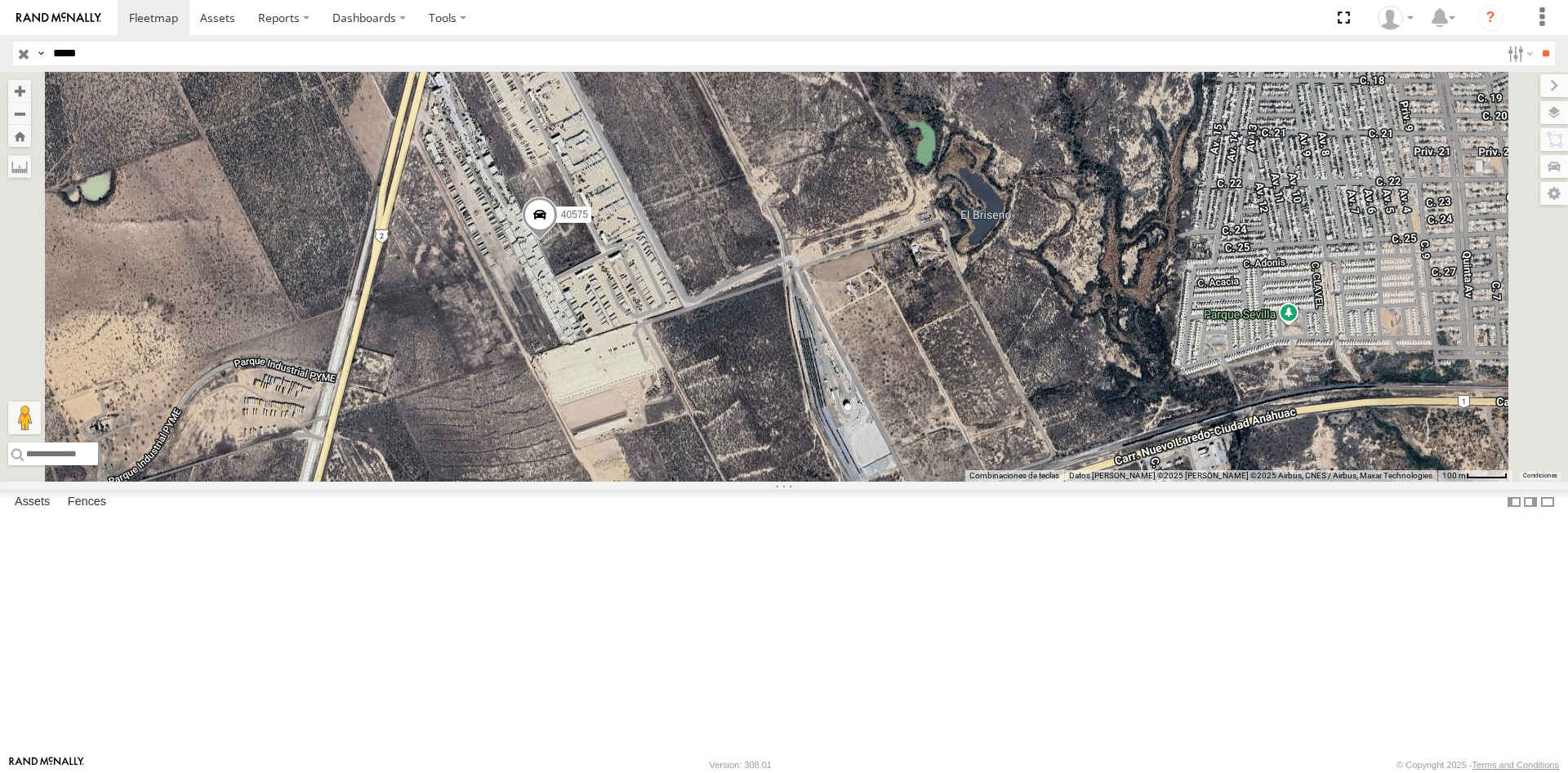
click at [558, 242] on span at bounding box center [539, 220] width 36 height 44
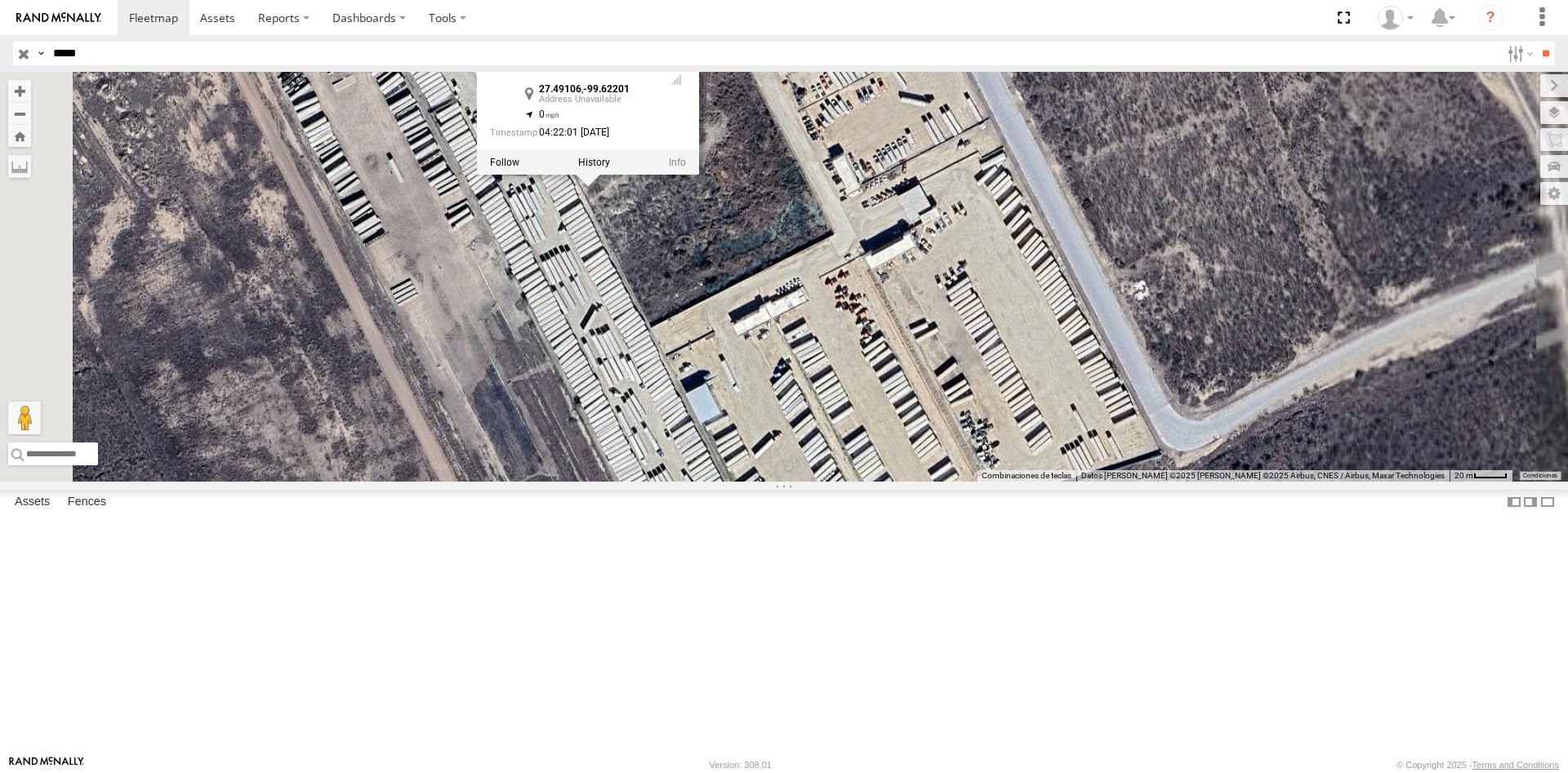
drag, startPoint x: 783, startPoint y: 411, endPoint x: 885, endPoint y: 366, distance: 111.5
click at [885, 366] on div "40575 40575 27.49106 , -99.62201 0 04:22:01 [DATE]" at bounding box center [784, 277] width 1568 height 410
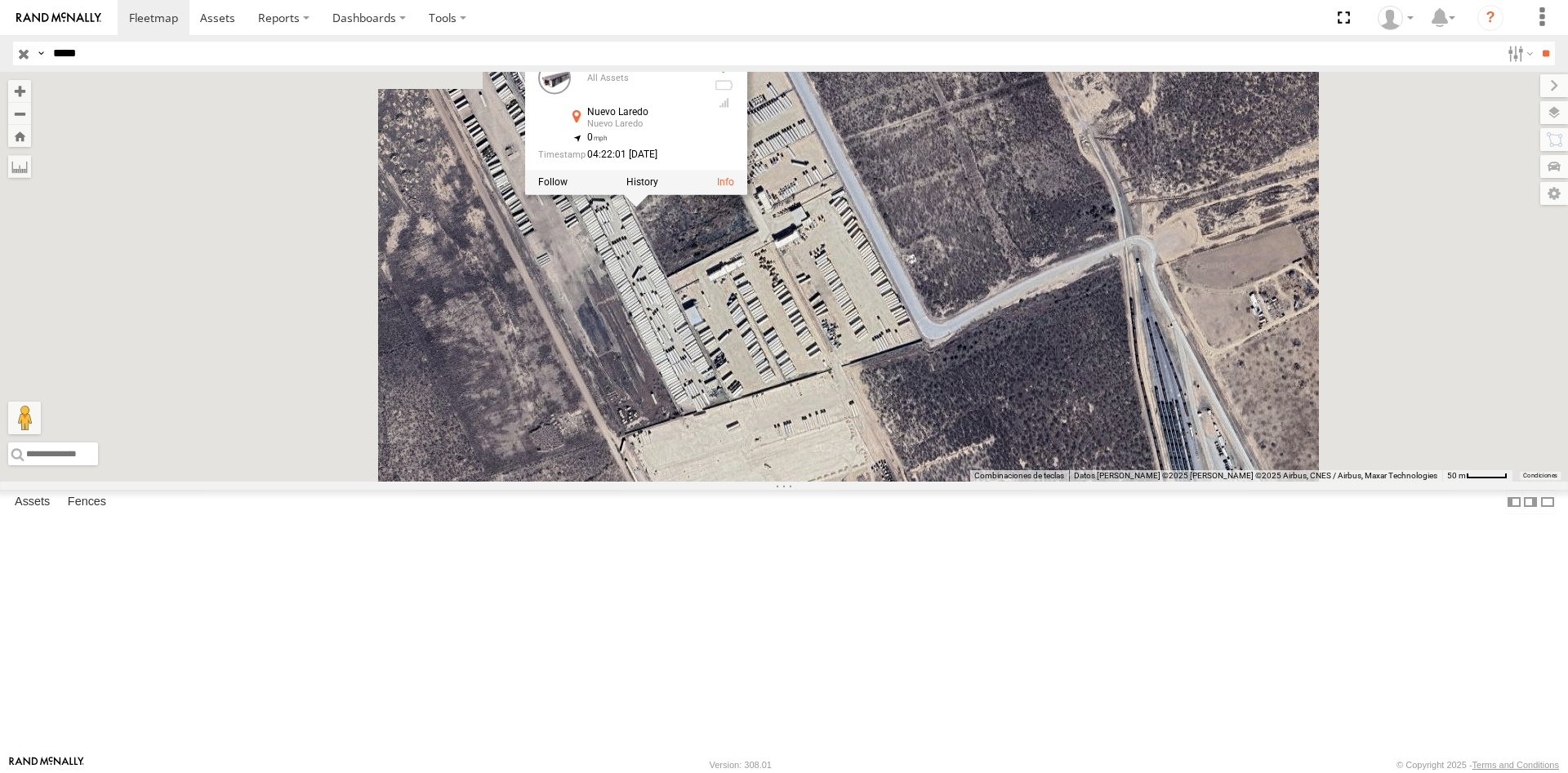
click at [877, 381] on div "40575 40575 All Assets [GEOGRAPHIC_DATA] 27.49106 , -99.62201 0 04:22:01 [DATE]" at bounding box center [784, 277] width 1568 height 410
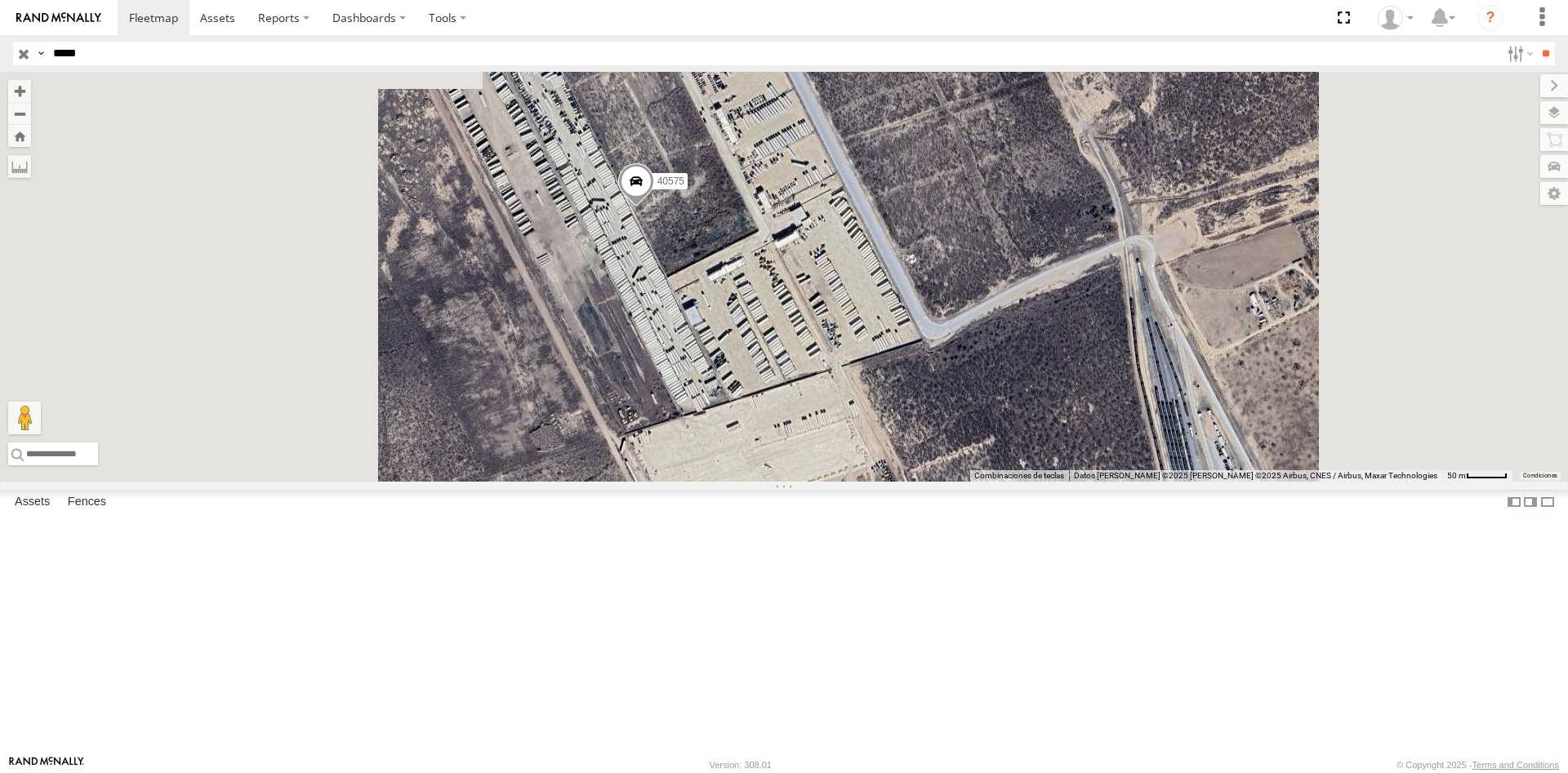
click at [655, 208] on span at bounding box center [635, 185] width 36 height 44
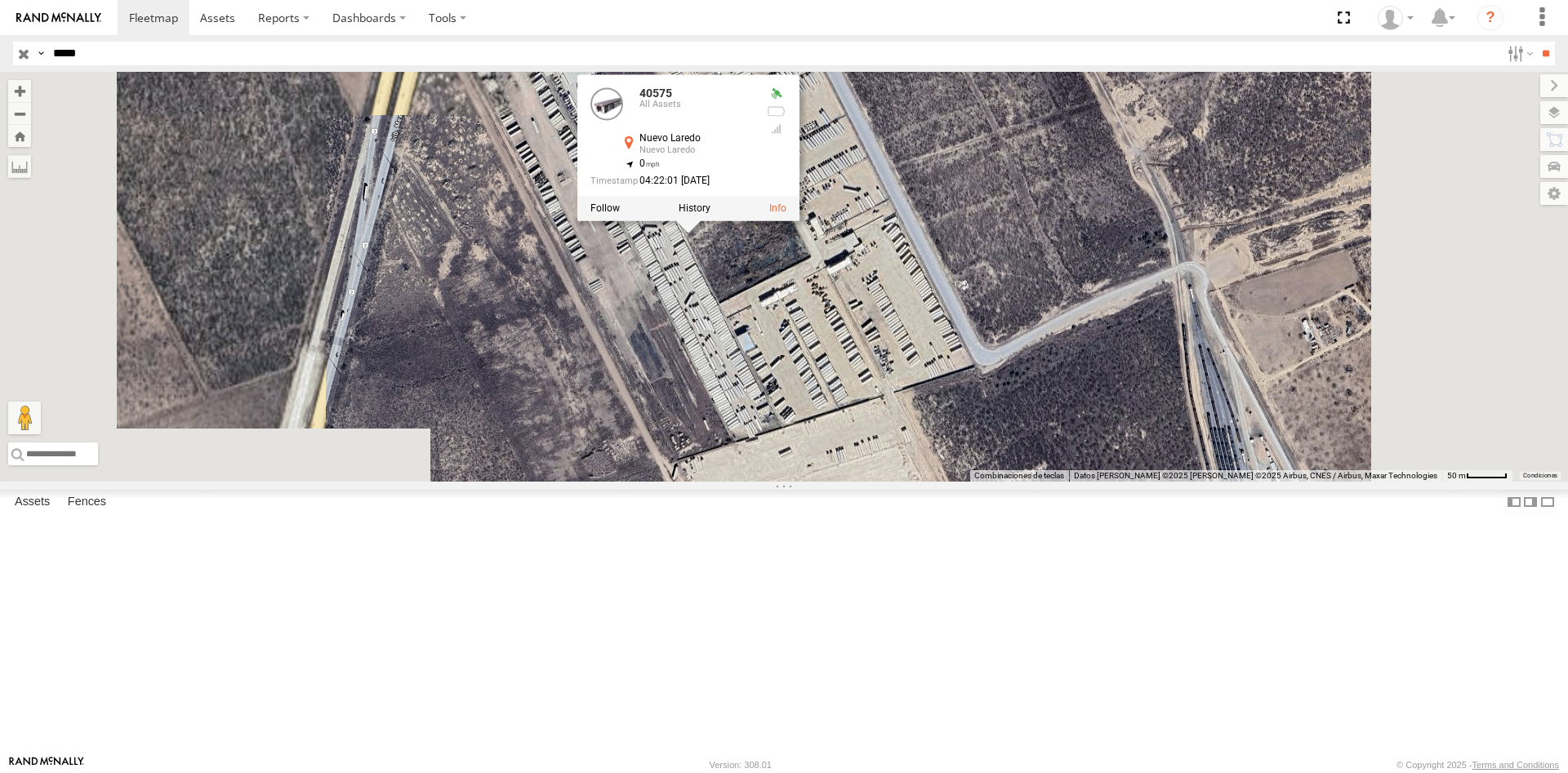
drag, startPoint x: 796, startPoint y: 232, endPoint x: 741, endPoint y: 241, distance: 55.7
click at [741, 241] on div "40575 40575 All Assets [GEOGRAPHIC_DATA] 27.49106 , -99.62201 0 04:22:01 [DATE]" at bounding box center [784, 277] width 1568 height 410
click at [0, 0] on span at bounding box center [0, 0] width 0 height 0
drag, startPoint x: 58, startPoint y: 86, endPoint x: 92, endPoint y: 100, distance: 36.8
click at [0, 0] on div "Asset Current Location" at bounding box center [0, 0] width 0 height 0
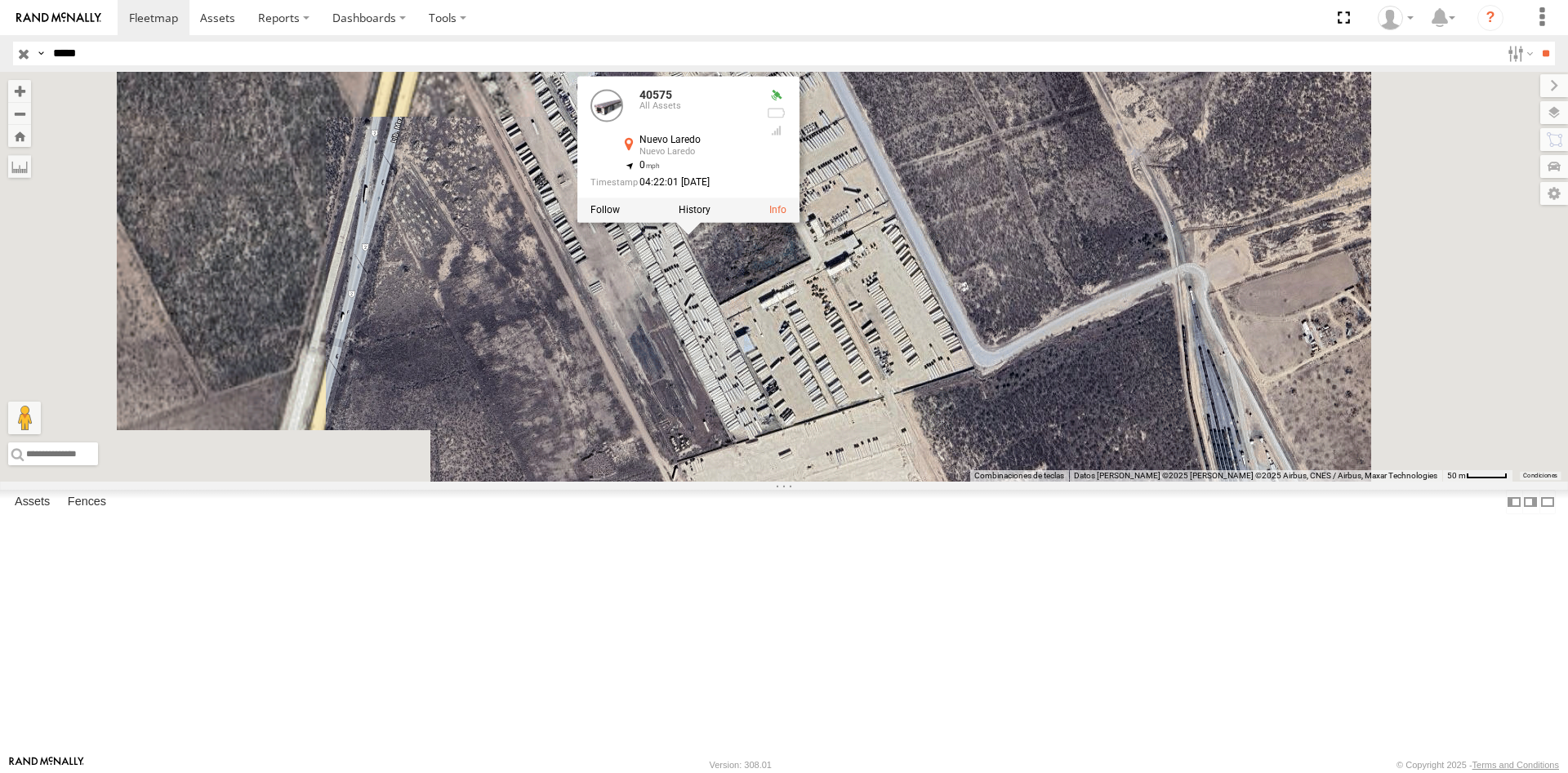
click at [0, 0] on div "40575" at bounding box center [0, 0] width 0 height 0
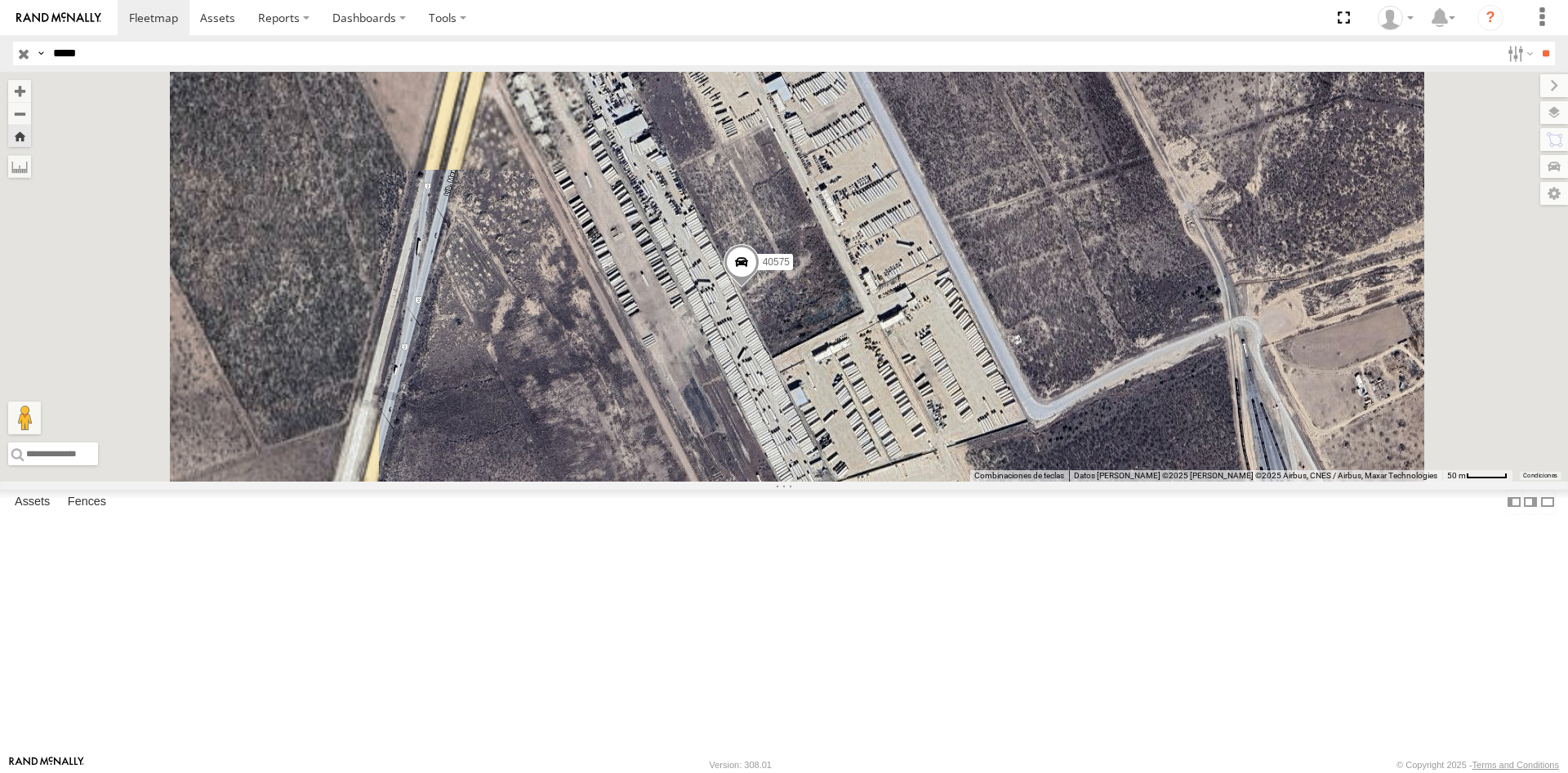
drag, startPoint x: 945, startPoint y: 344, endPoint x: 923, endPoint y: 356, distance: 25.1
click at [923, 356] on div "40575" at bounding box center [784, 277] width 1568 height 410
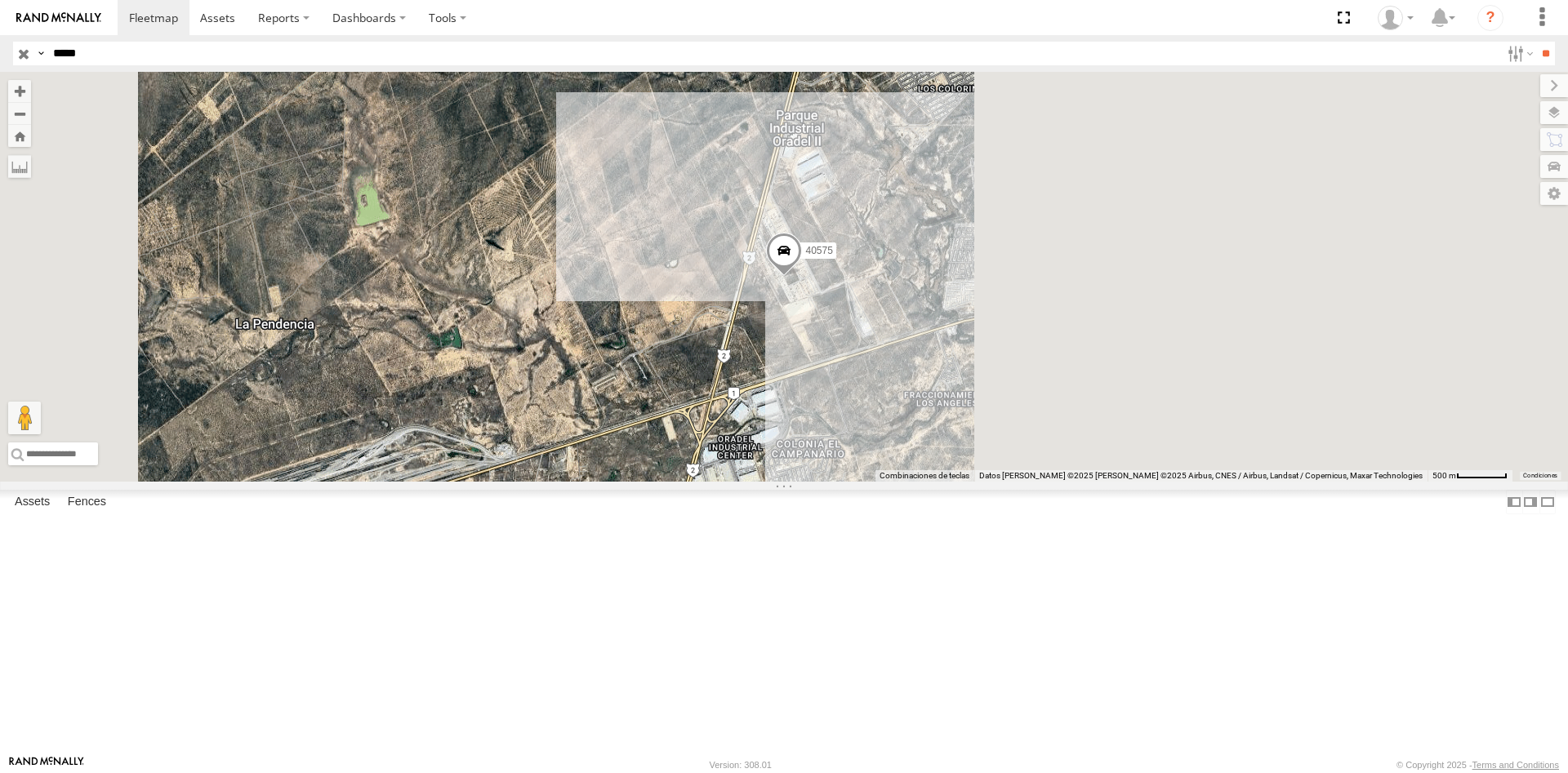
click at [1169, 360] on div "40575" at bounding box center [784, 277] width 1568 height 410
